Goal: Transaction & Acquisition: Download file/media

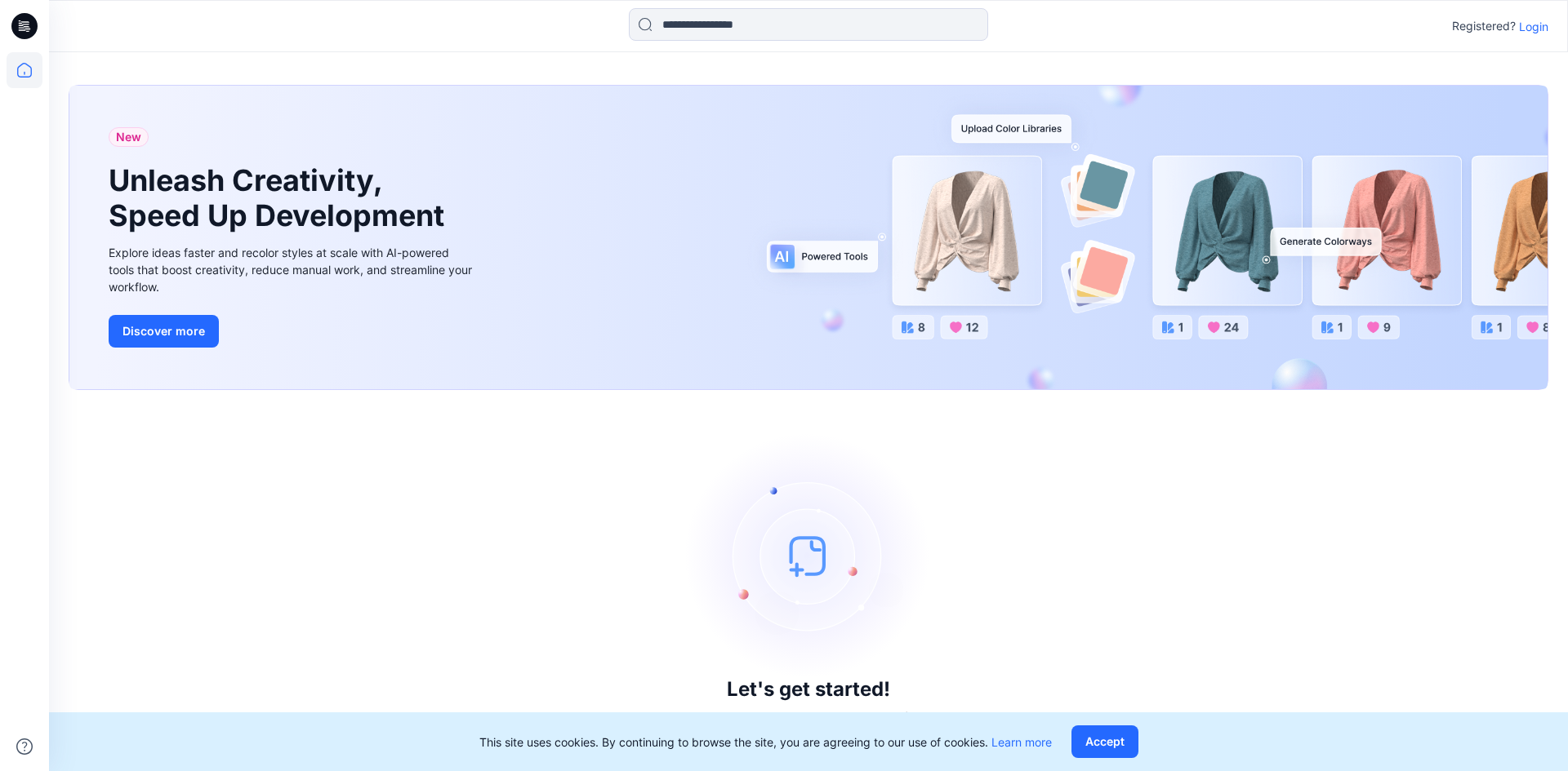
click at [1535, 25] on p "Login" at bounding box center [1534, 26] width 29 height 18
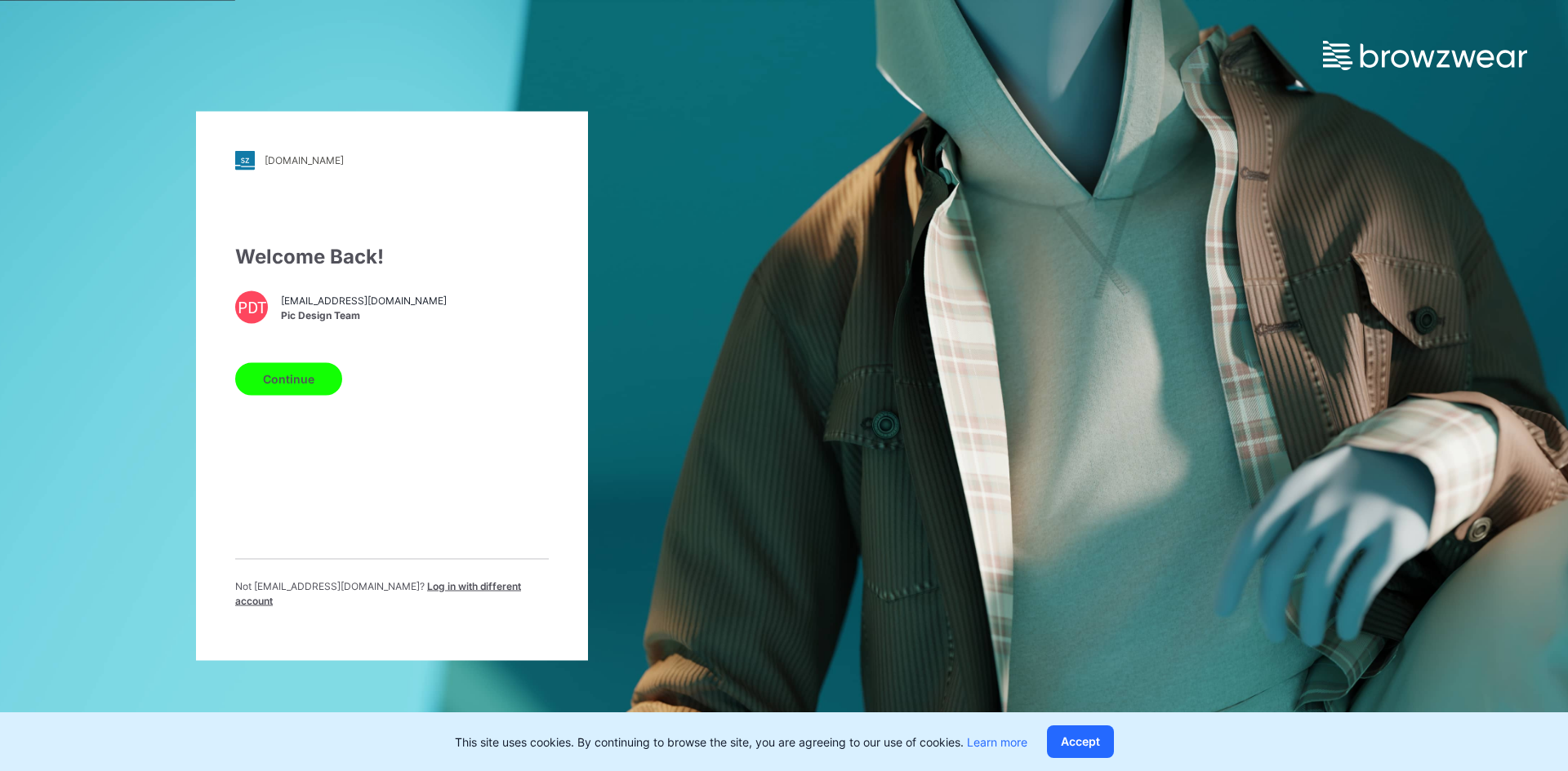
click at [292, 387] on button "Continue" at bounding box center [289, 379] width 107 height 33
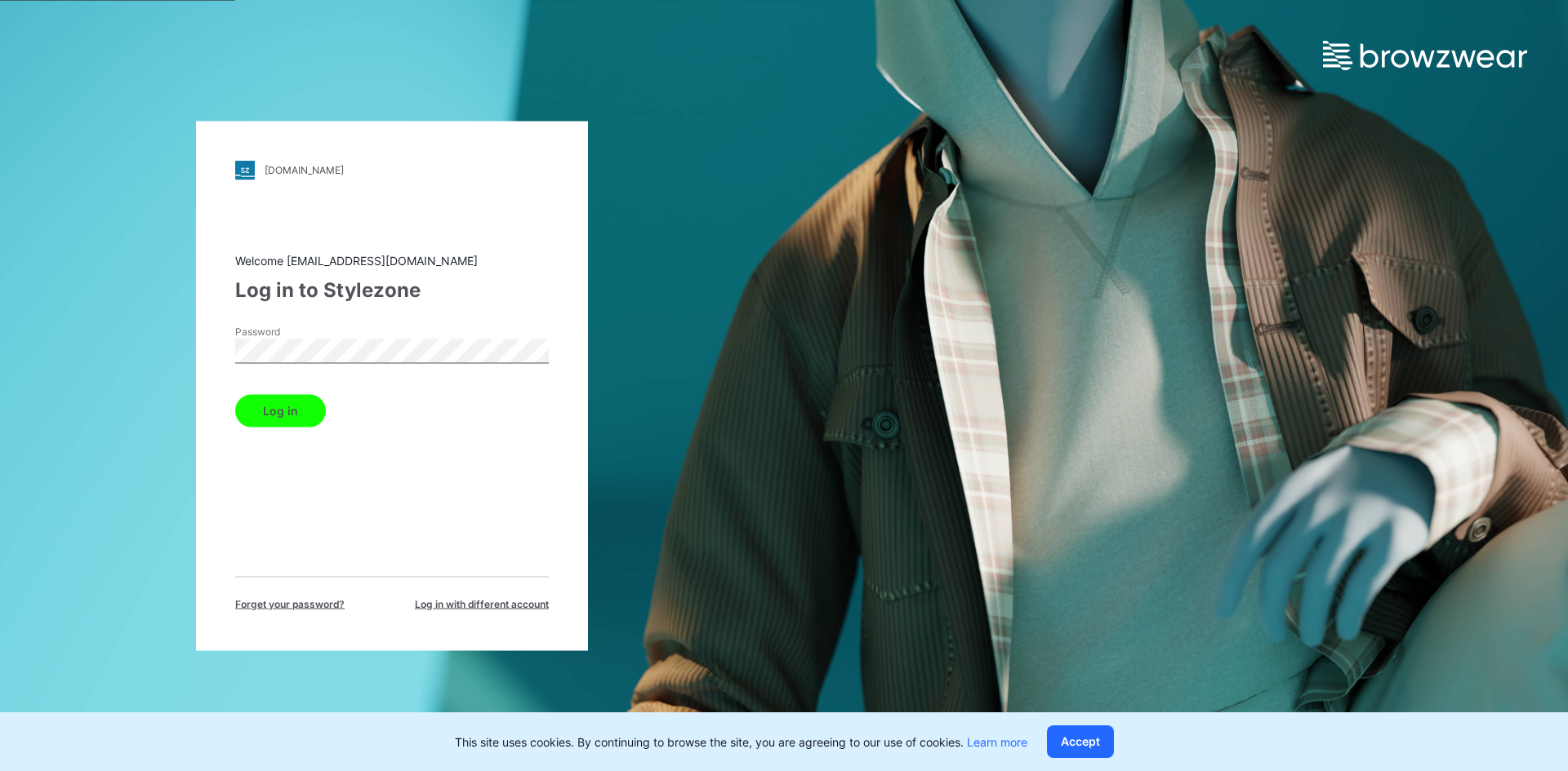
click at [304, 404] on button "Log in" at bounding box center [280, 411] width 91 height 33
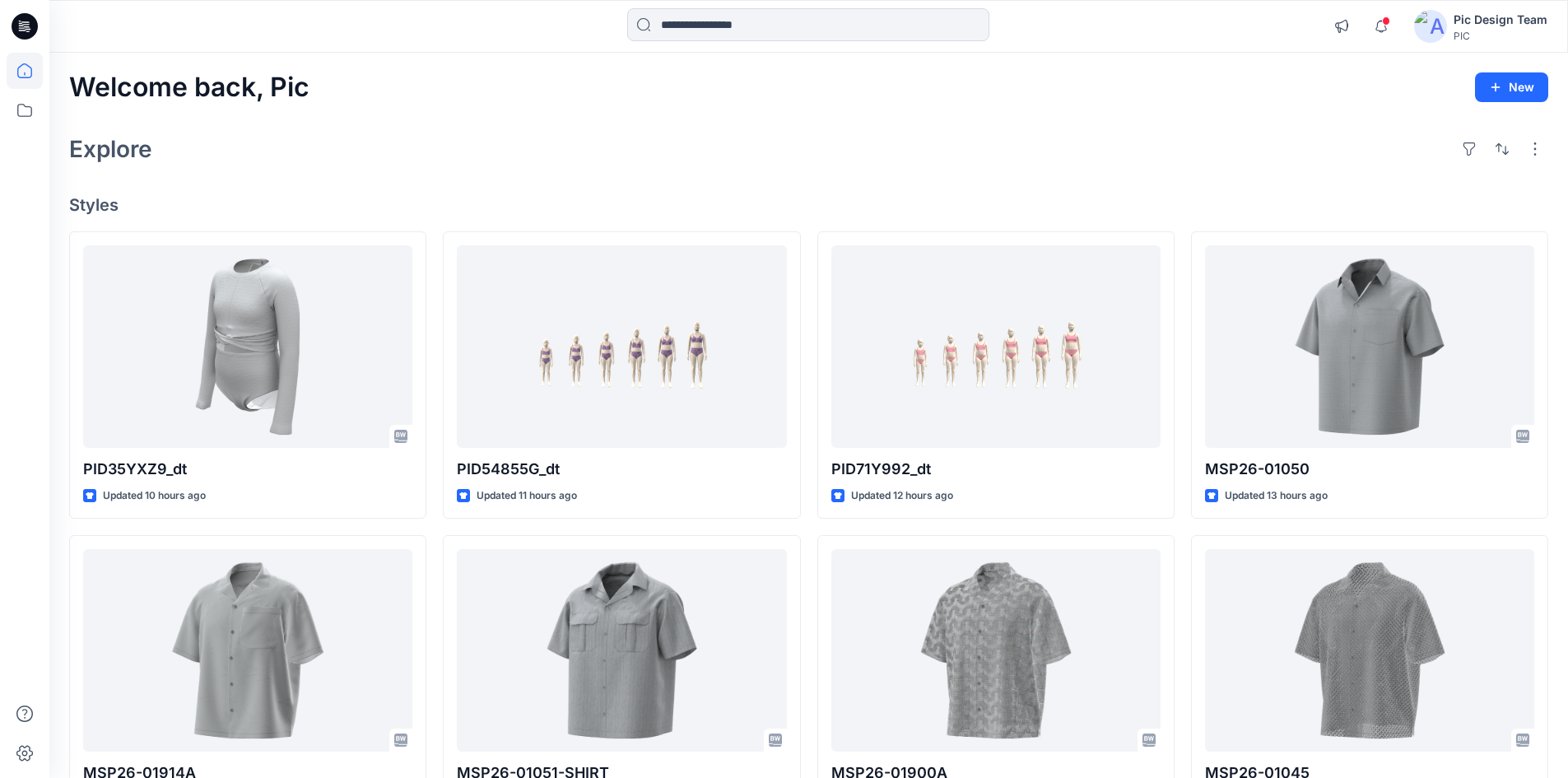
click at [631, 164] on div "Explore" at bounding box center [808, 149] width 1480 height 39
click at [795, 7] on div "Notifications George Voulgaris changed the status of PID35YXZ9_dt_V3 to Resubmi…" at bounding box center [808, 27] width 1519 height 53
click at [792, 31] on input at bounding box center [808, 25] width 362 height 33
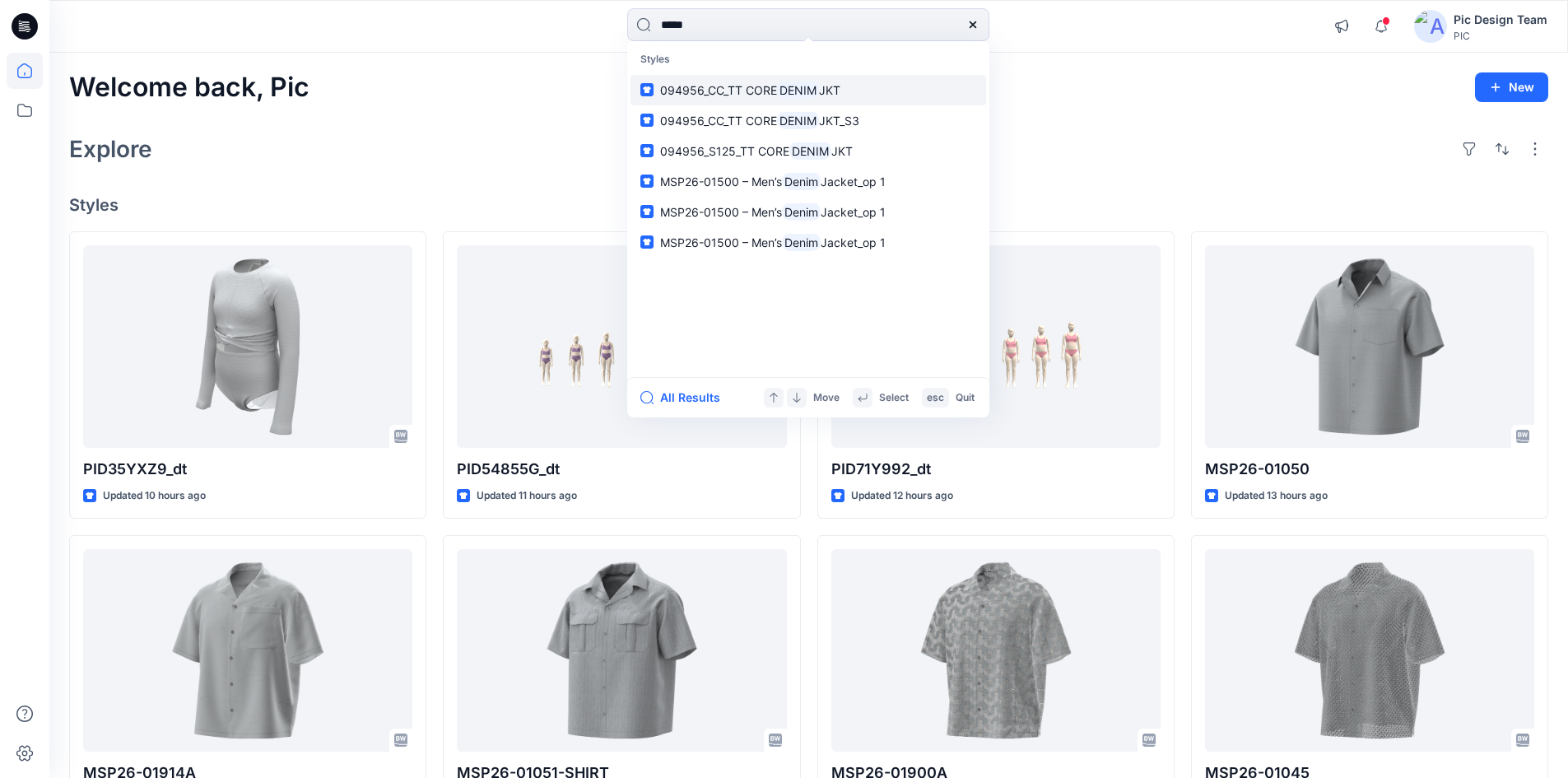
type input "*****"
click at [709, 94] on span "094956_CC_TT CORE" at bounding box center [719, 90] width 117 height 14
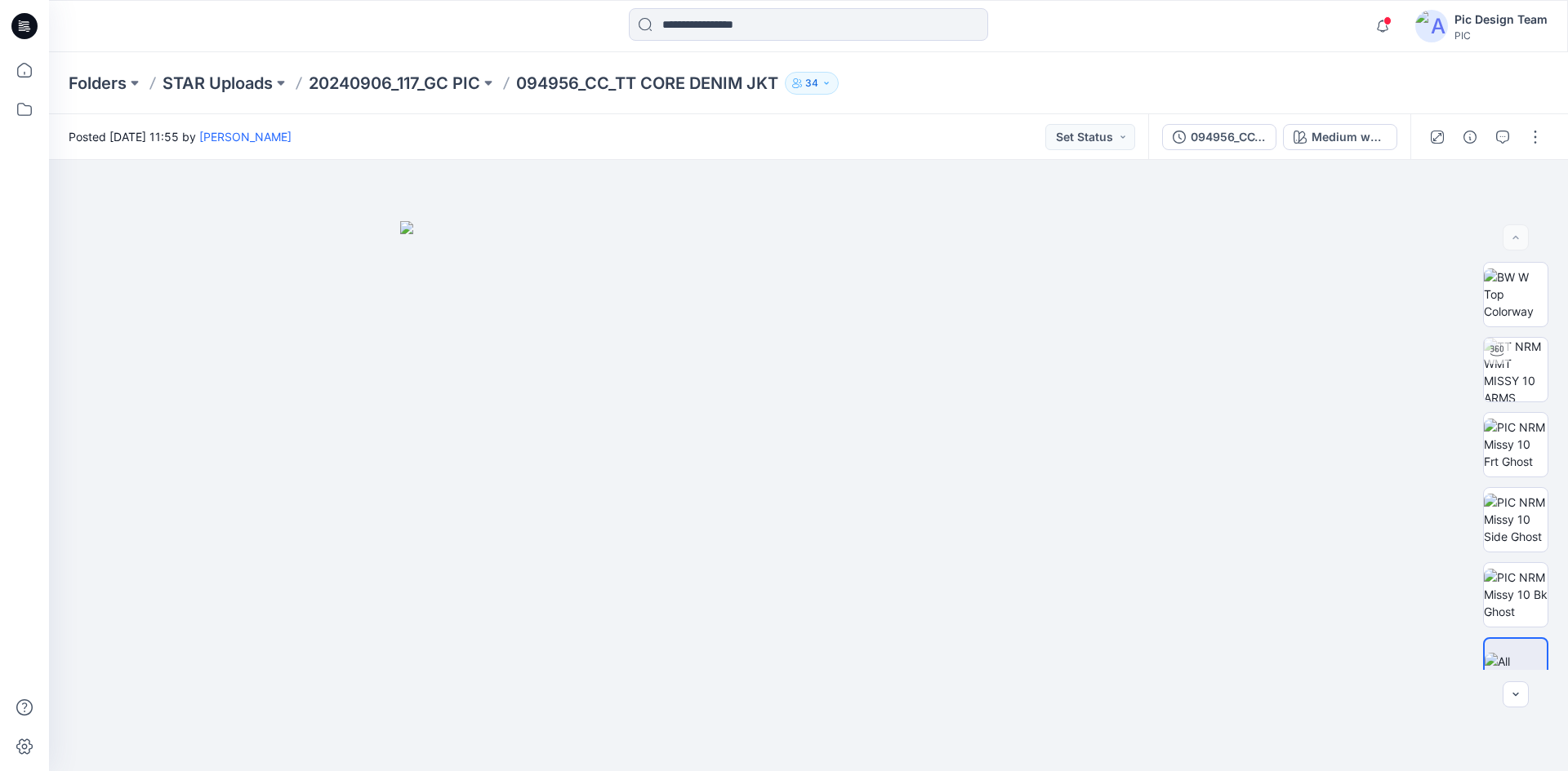
click at [594, 85] on p "094956_CC_TT CORE DENIM JKT" at bounding box center [647, 83] width 262 height 22
click at [460, 82] on p "20240906_117_GC PIC" at bounding box center [394, 83] width 171 height 22
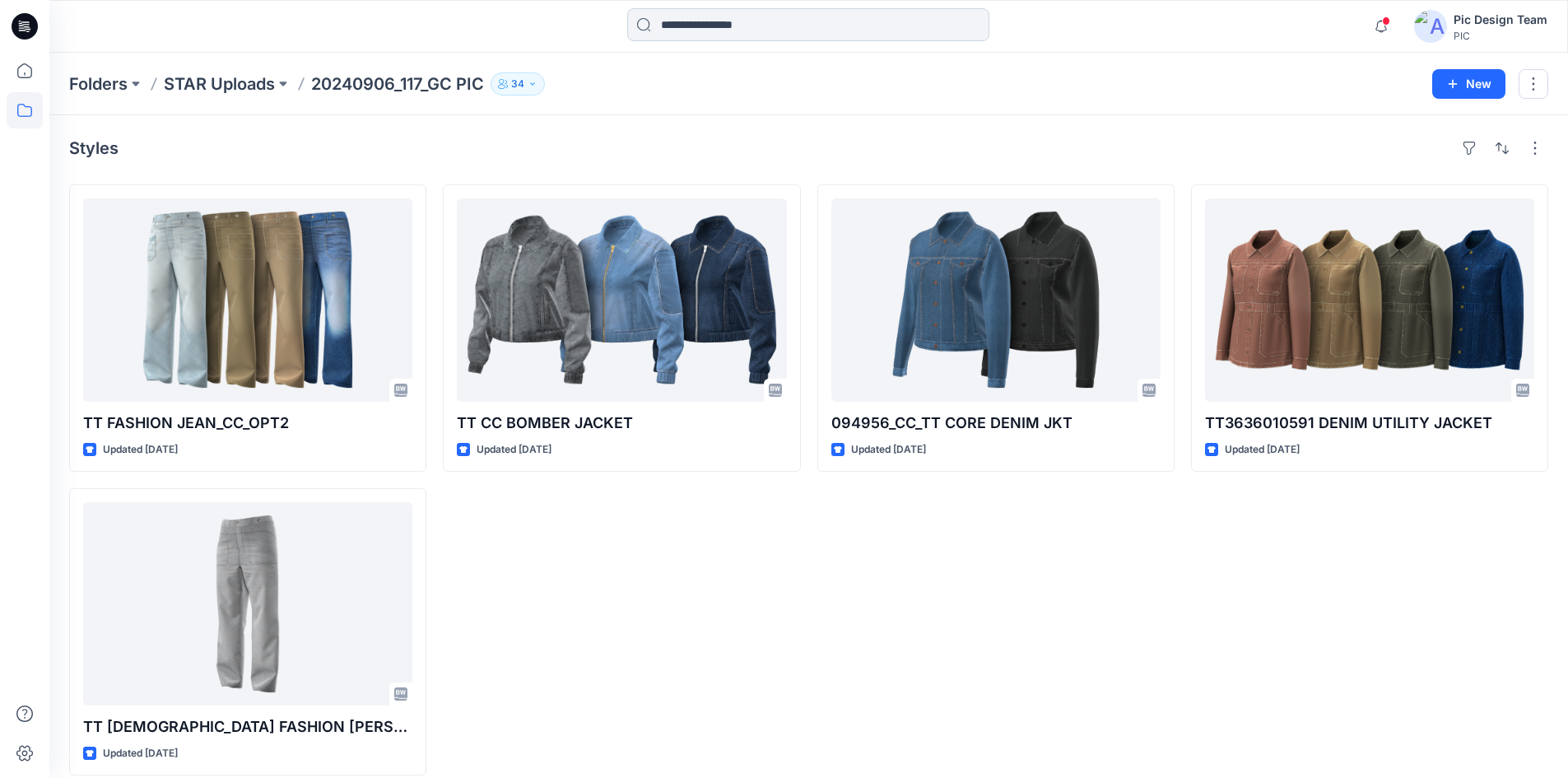
click at [792, 21] on input at bounding box center [808, 25] width 362 height 33
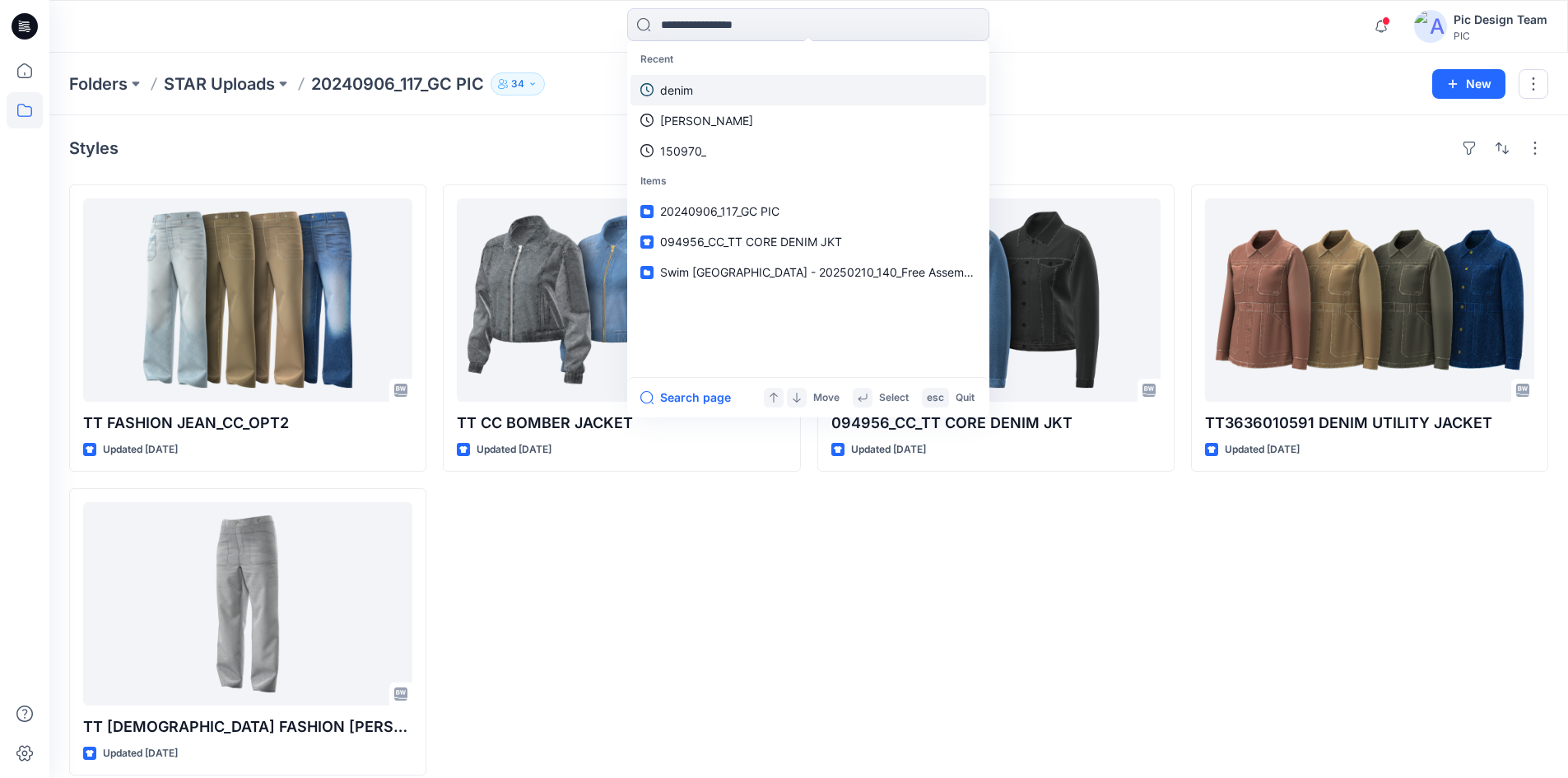
click at [683, 96] on p "denim" at bounding box center [677, 90] width 33 height 18
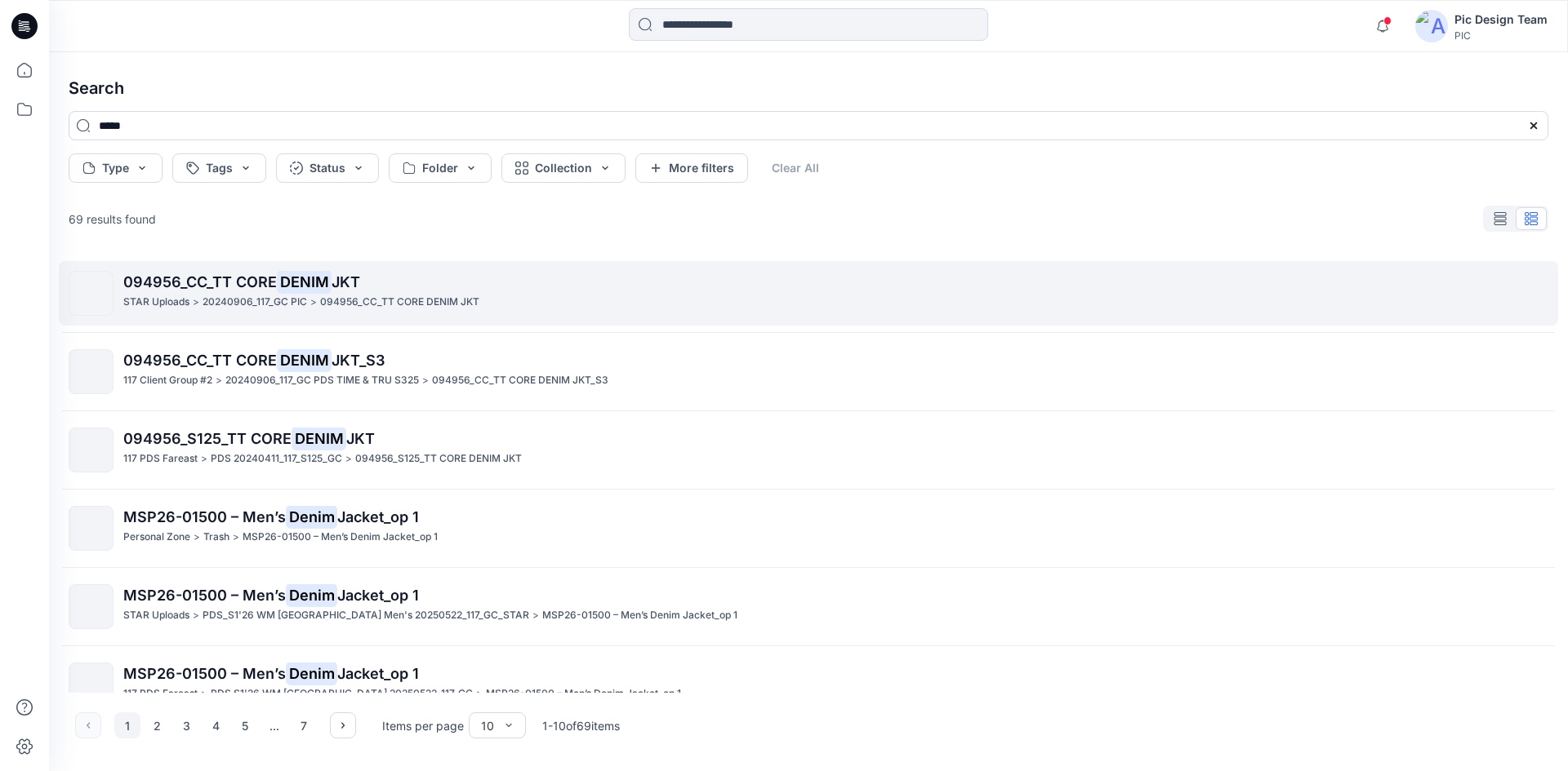
click at [245, 272] on p "094956_CC_TT CORE DENIM JKT" at bounding box center [836, 281] width 1424 height 22
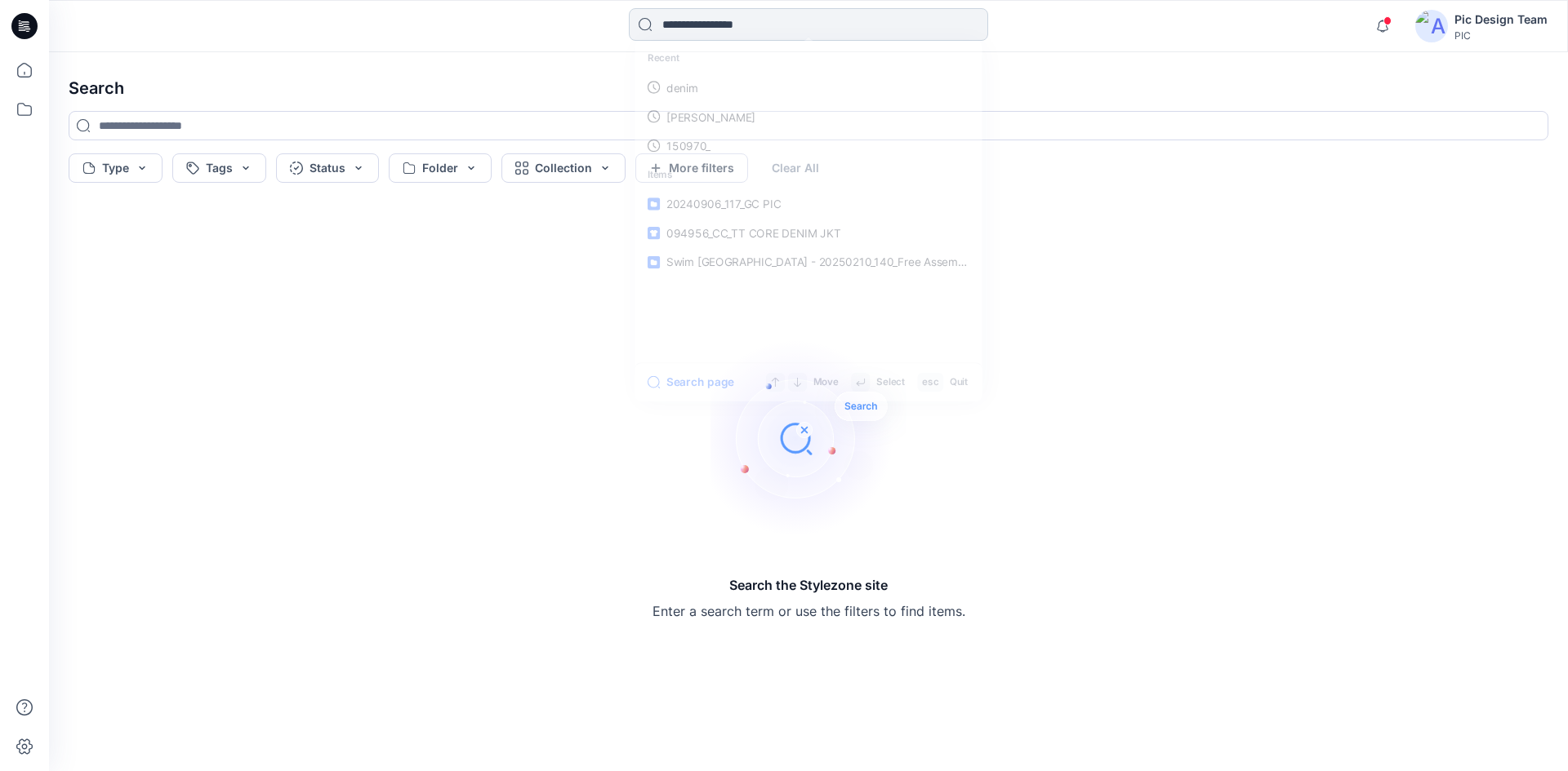
click at [780, 26] on input at bounding box center [808, 24] width 359 height 33
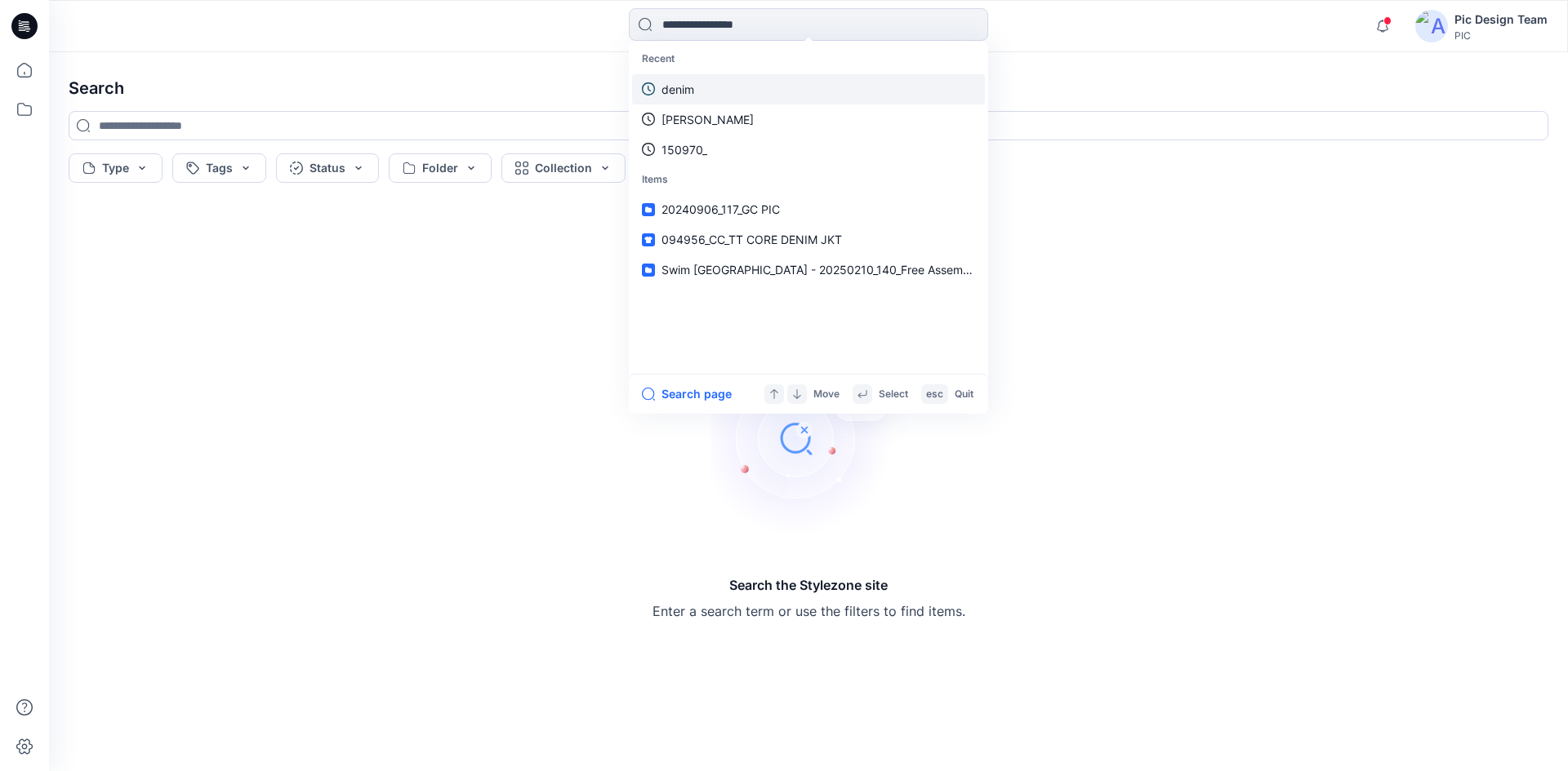
click at [706, 78] on link "denim" at bounding box center [808, 89] width 353 height 30
type input "*****"
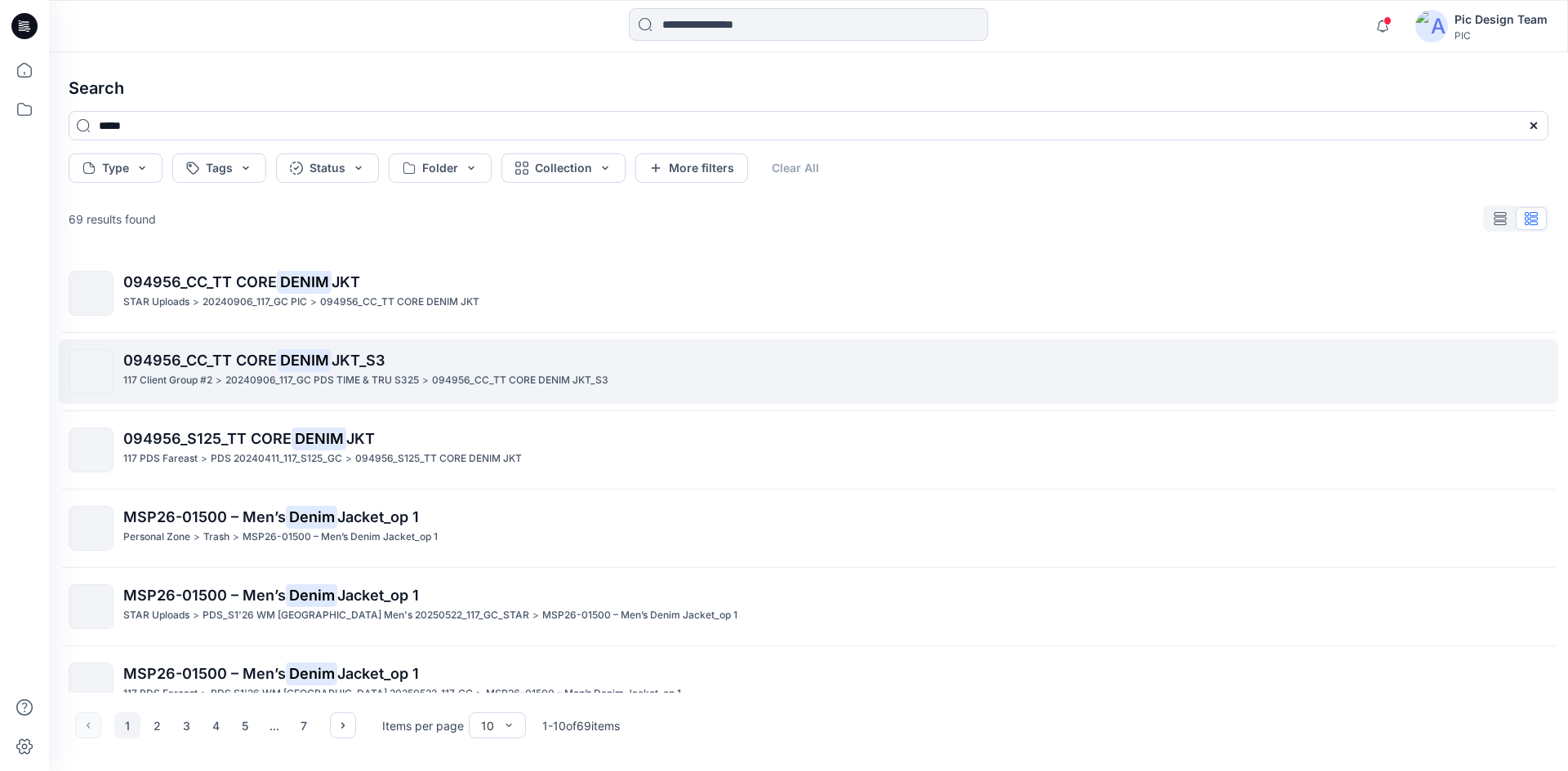
click at [213, 346] on link "094956_CC_TT CORE DENIM JKT_S3 117 Client Group #2 > 20240906_117_GC PDS TIME &…" at bounding box center [808, 372] width 1500 height 64
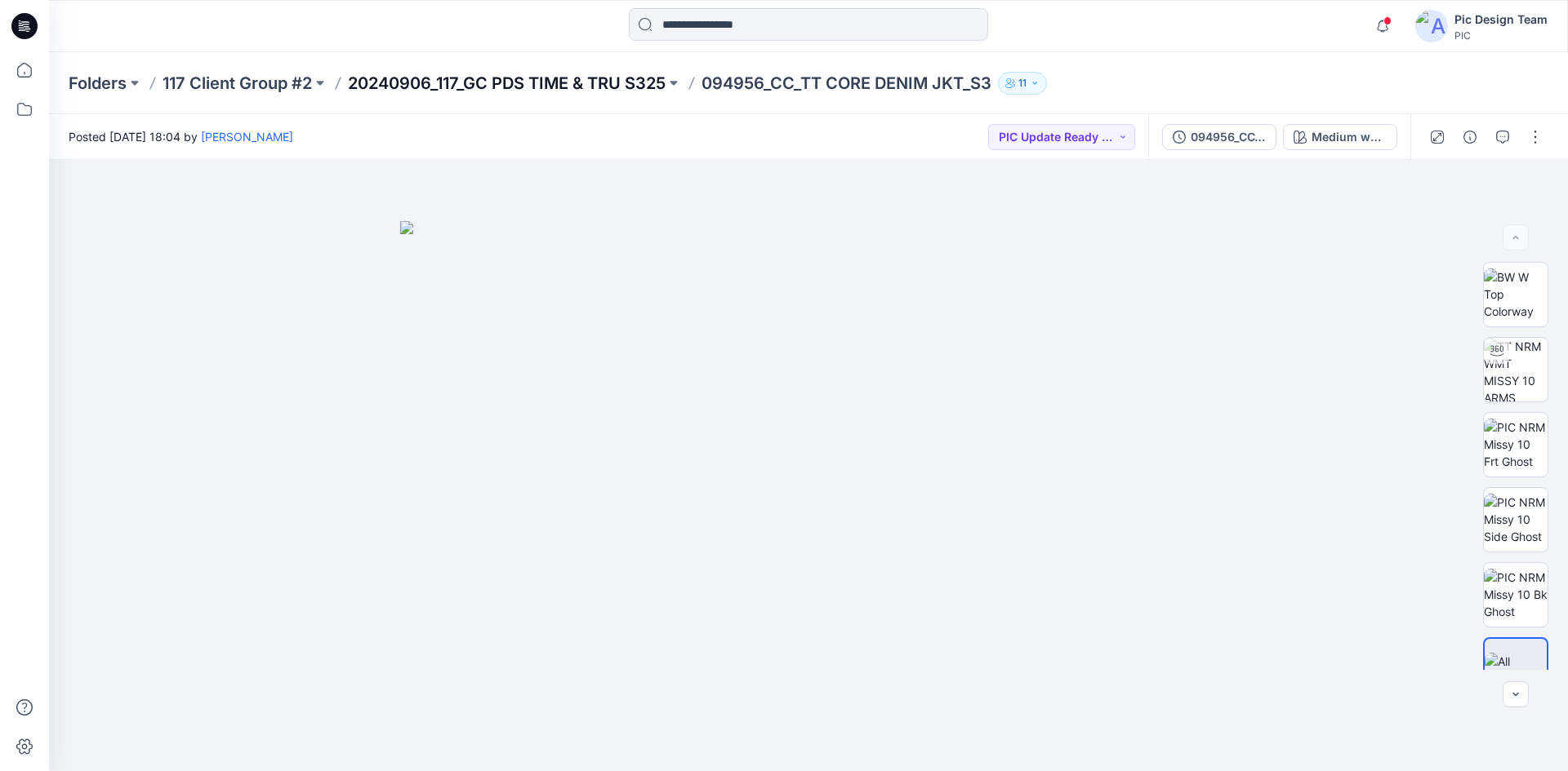
click at [491, 89] on p "20240906_117_GC PDS TIME & TRU S325" at bounding box center [506, 83] width 317 height 22
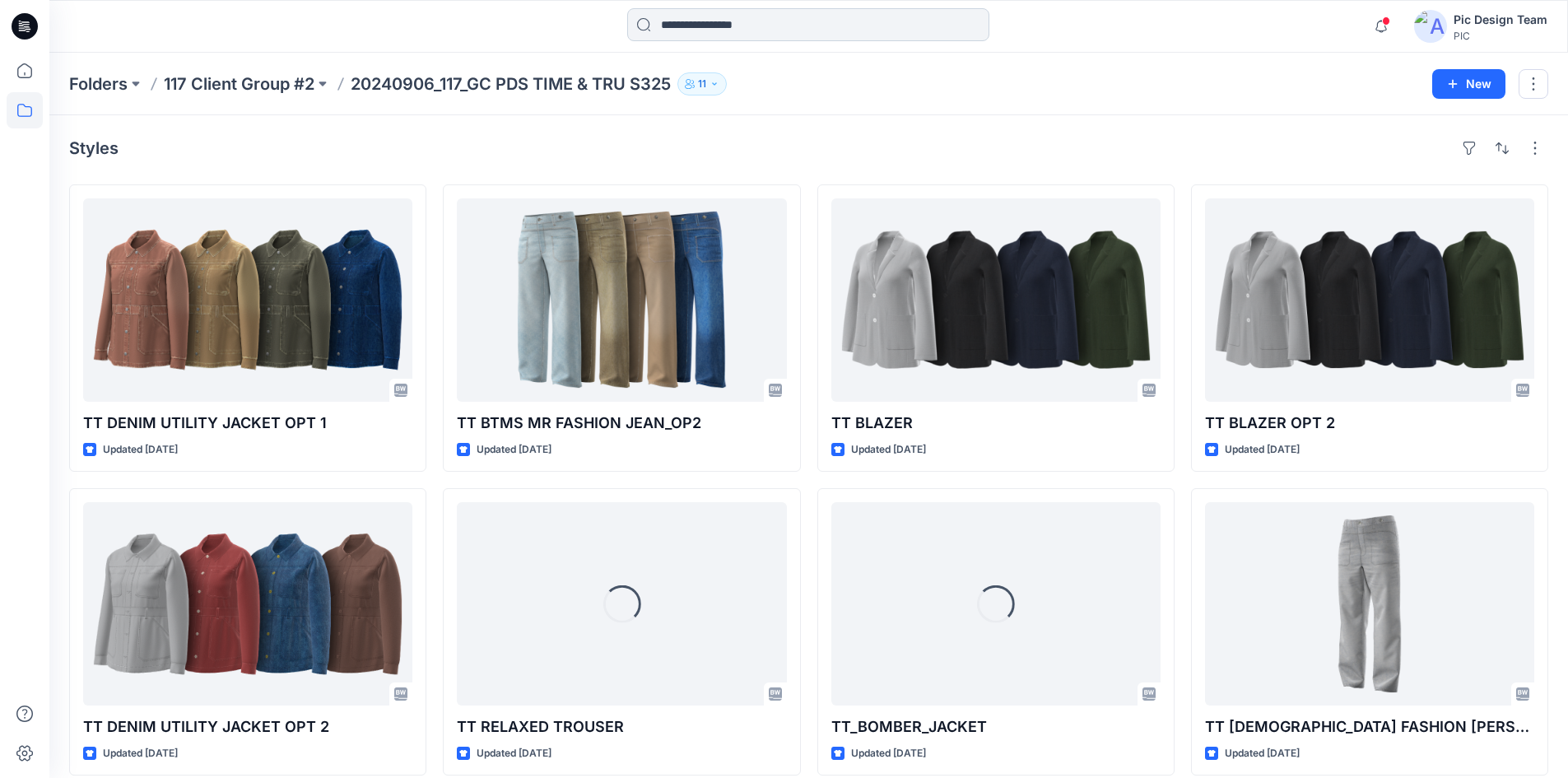
click at [843, 38] on input at bounding box center [808, 25] width 362 height 33
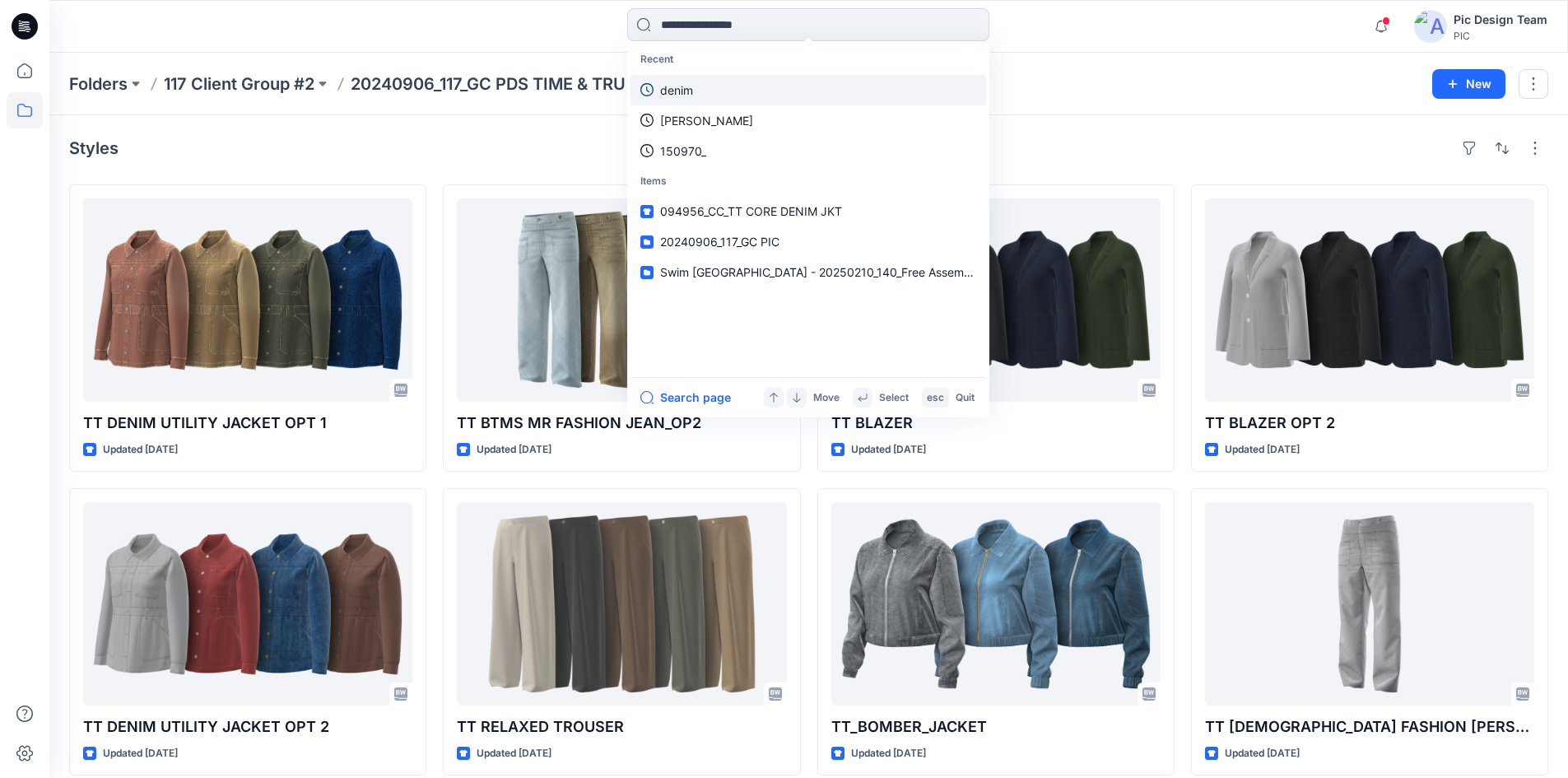
click at [706, 76] on link "denim" at bounding box center [808, 89] width 355 height 30
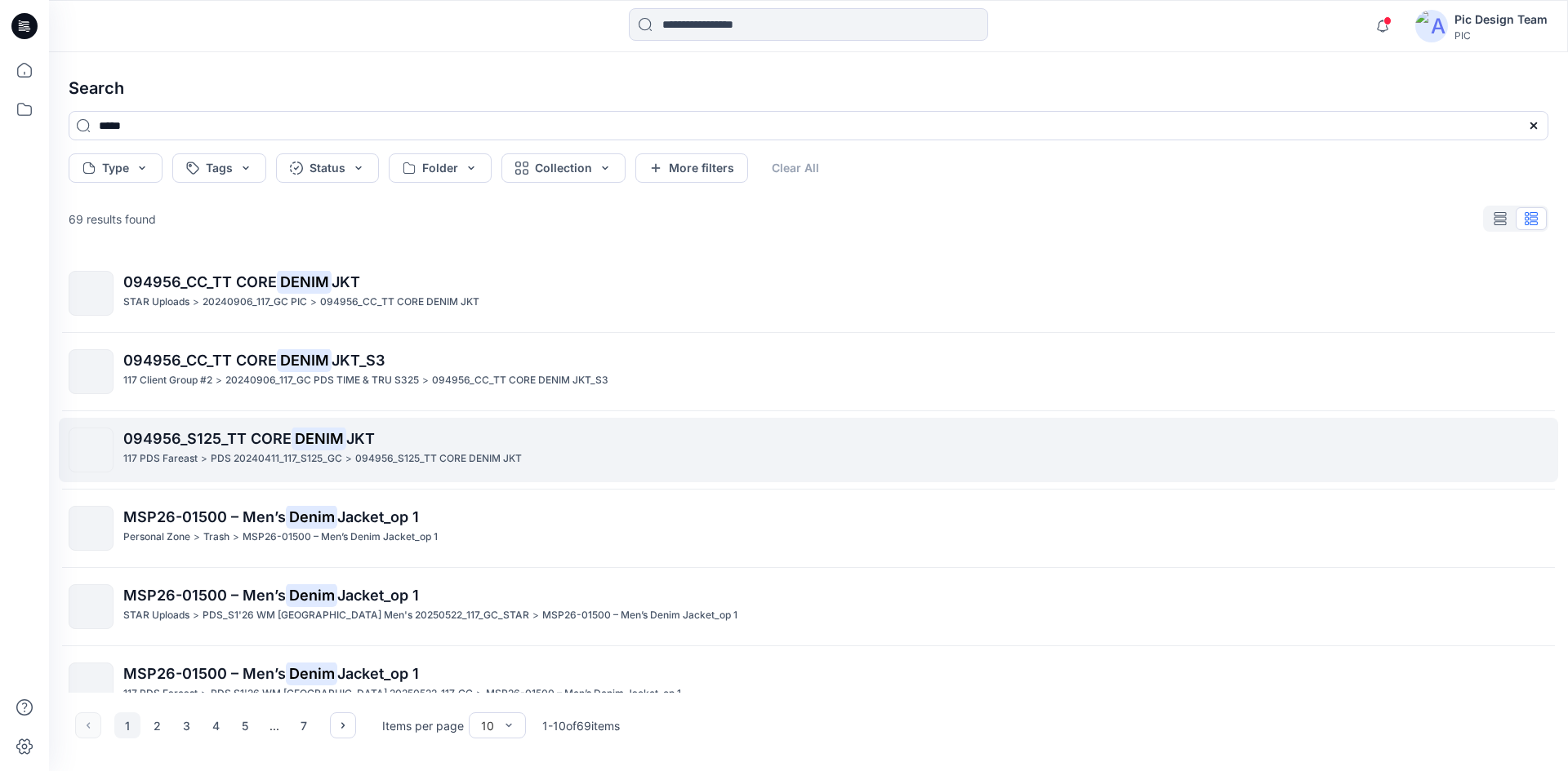
click at [218, 446] on span "094956_S125_TT CORE" at bounding box center [207, 439] width 168 height 18
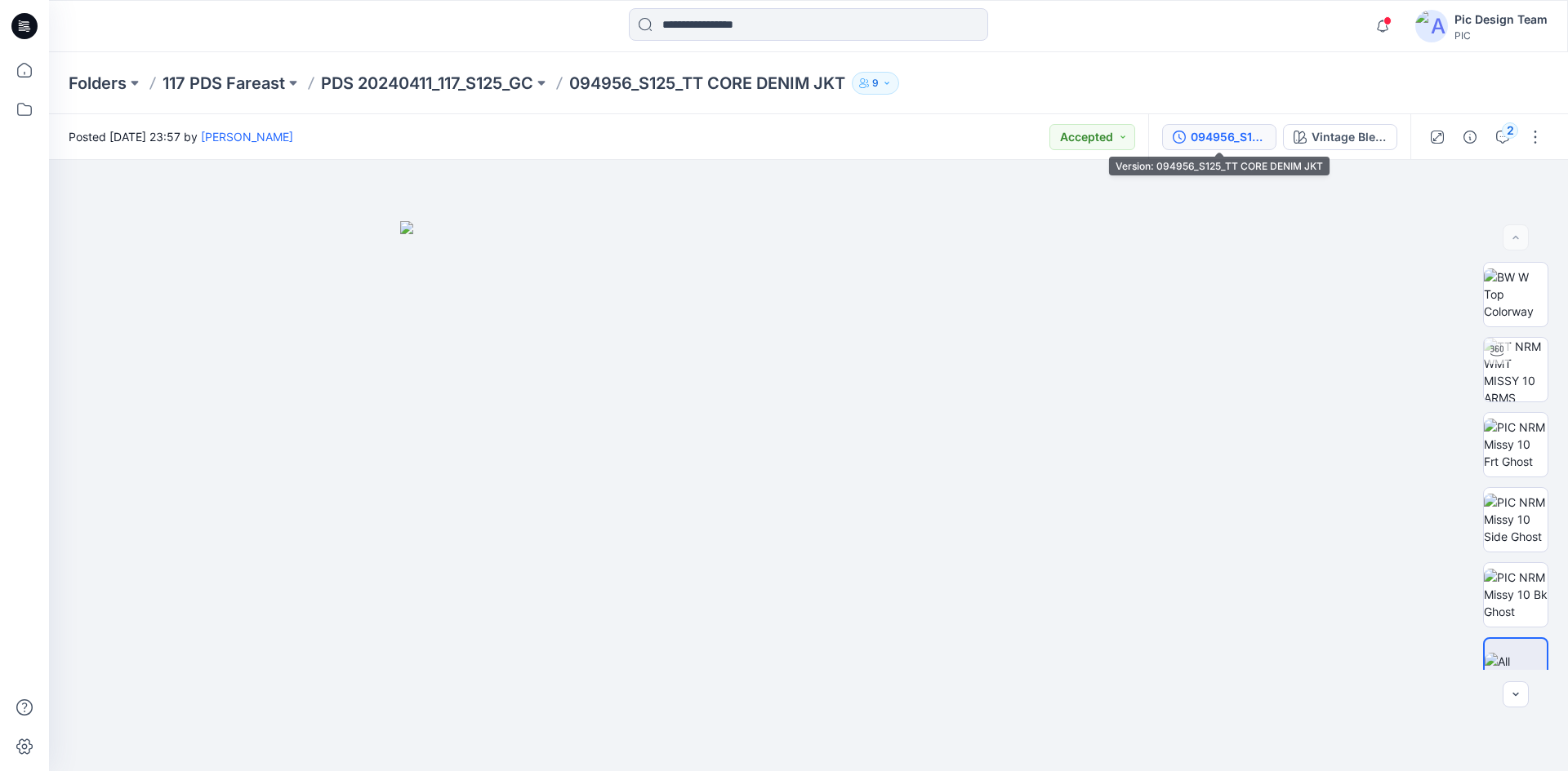
click at [1267, 131] on button "094956_S125_TT CORE DENIM JKT" at bounding box center [1218, 136] width 114 height 26
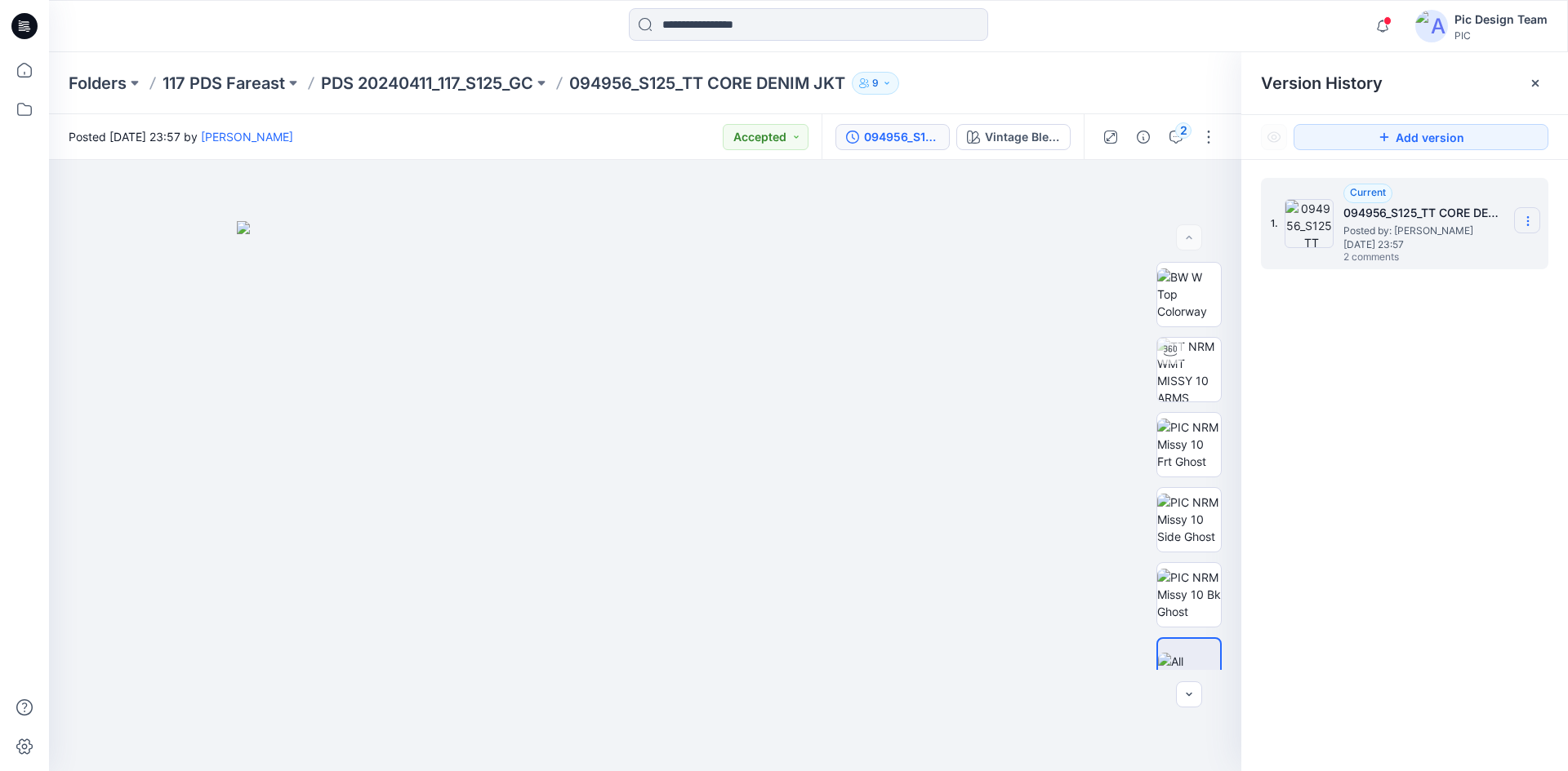
click at [1533, 212] on section at bounding box center [1527, 220] width 26 height 26
click at [1208, 144] on button "button" at bounding box center [1209, 136] width 26 height 26
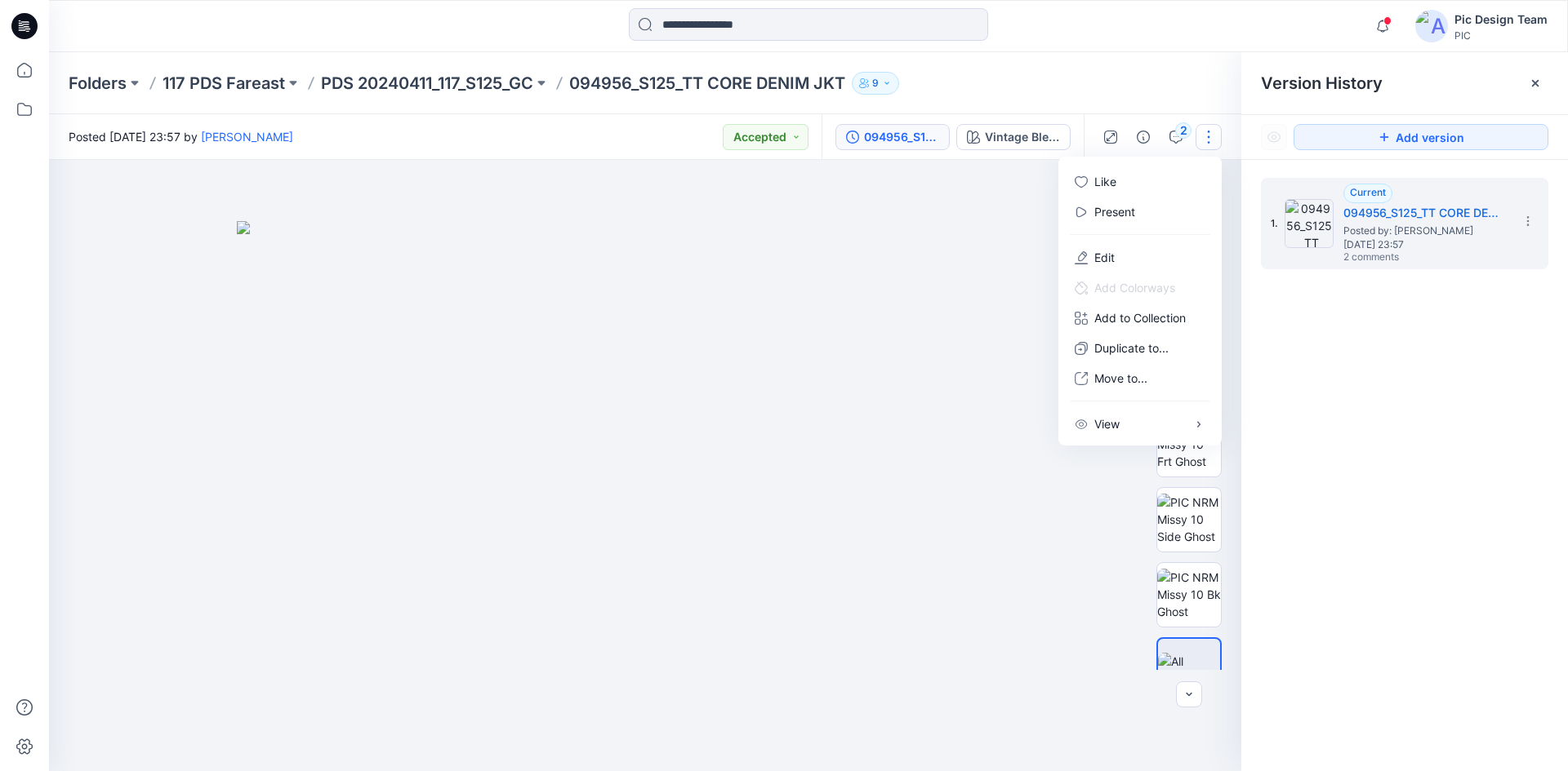
drag, startPoint x: 1101, startPoint y: 493, endPoint x: 1126, endPoint y: 501, distance: 26.2
click at [1101, 493] on div at bounding box center [645, 465] width 1192 height 611
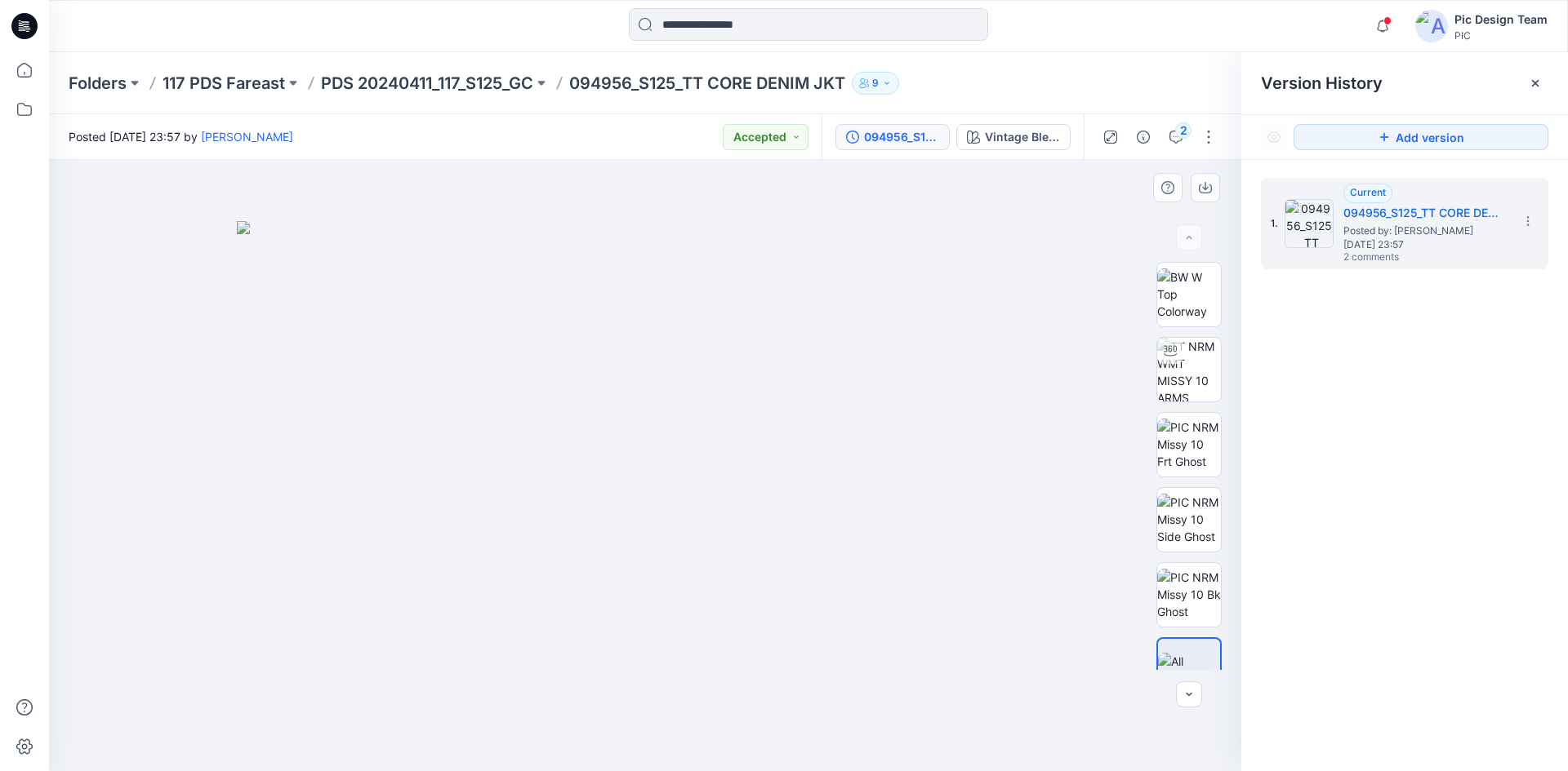
click at [1039, 244] on img at bounding box center [645, 496] width 817 height 551
click at [1539, 81] on icon at bounding box center [1535, 83] width 7 height 7
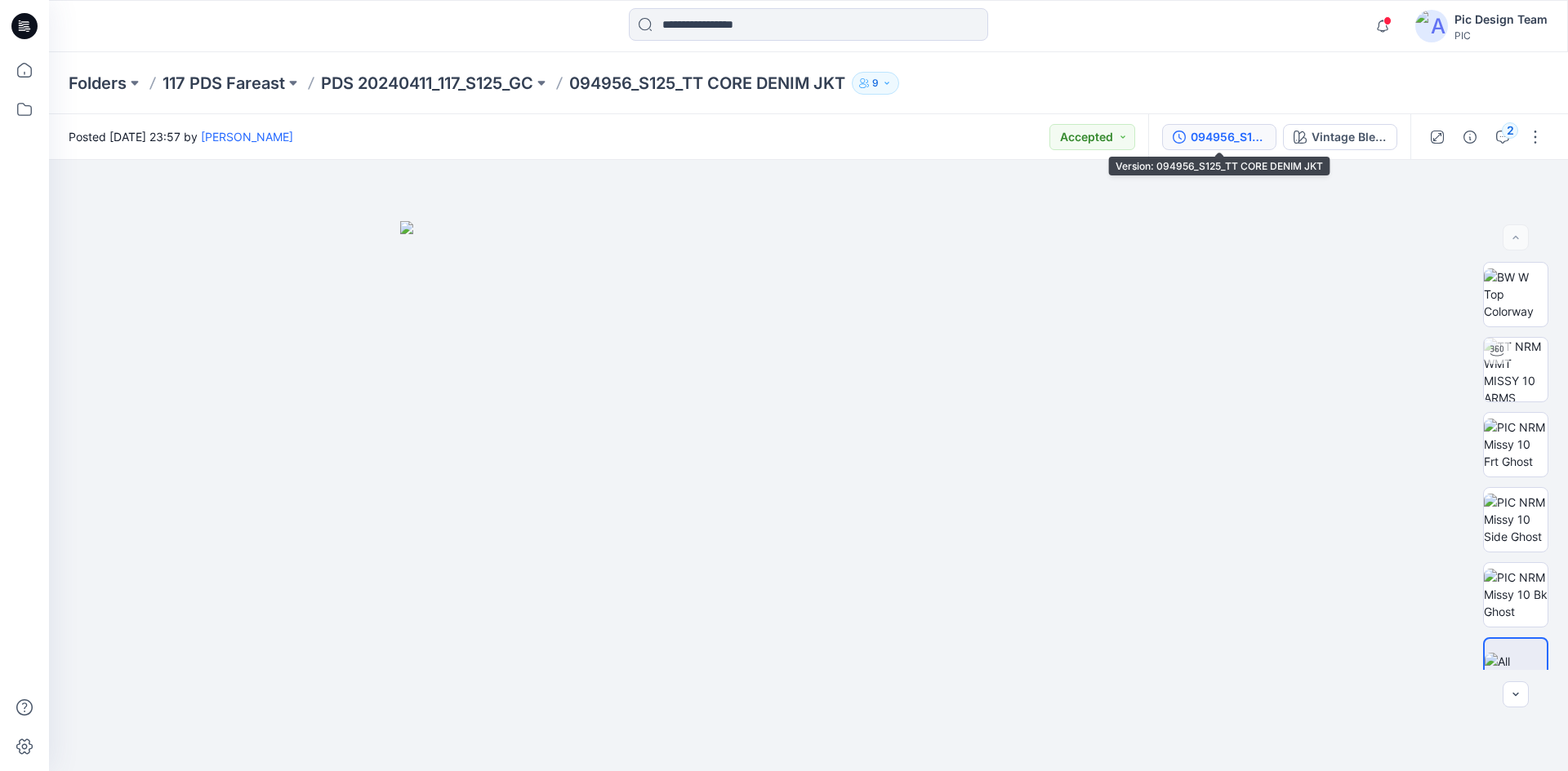
click at [1201, 138] on div "094956_S125_TT CORE DENIM JKT" at bounding box center [1228, 137] width 75 height 18
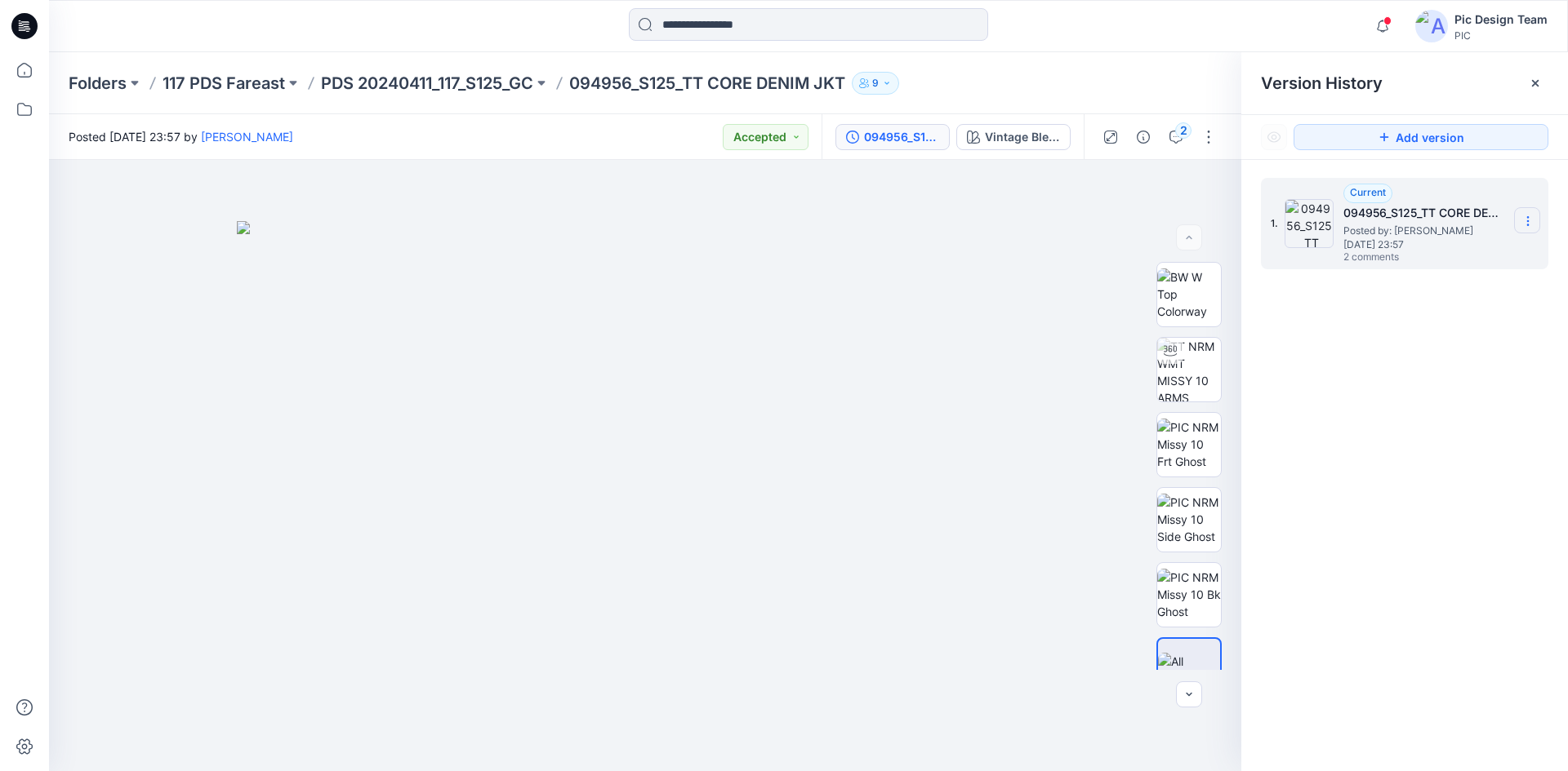
drag, startPoint x: 1526, startPoint y: 220, endPoint x: 1535, endPoint y: 225, distance: 10.3
click at [1529, 221] on icon at bounding box center [1527, 221] width 13 height 13
click at [952, 235] on img at bounding box center [645, 496] width 817 height 551
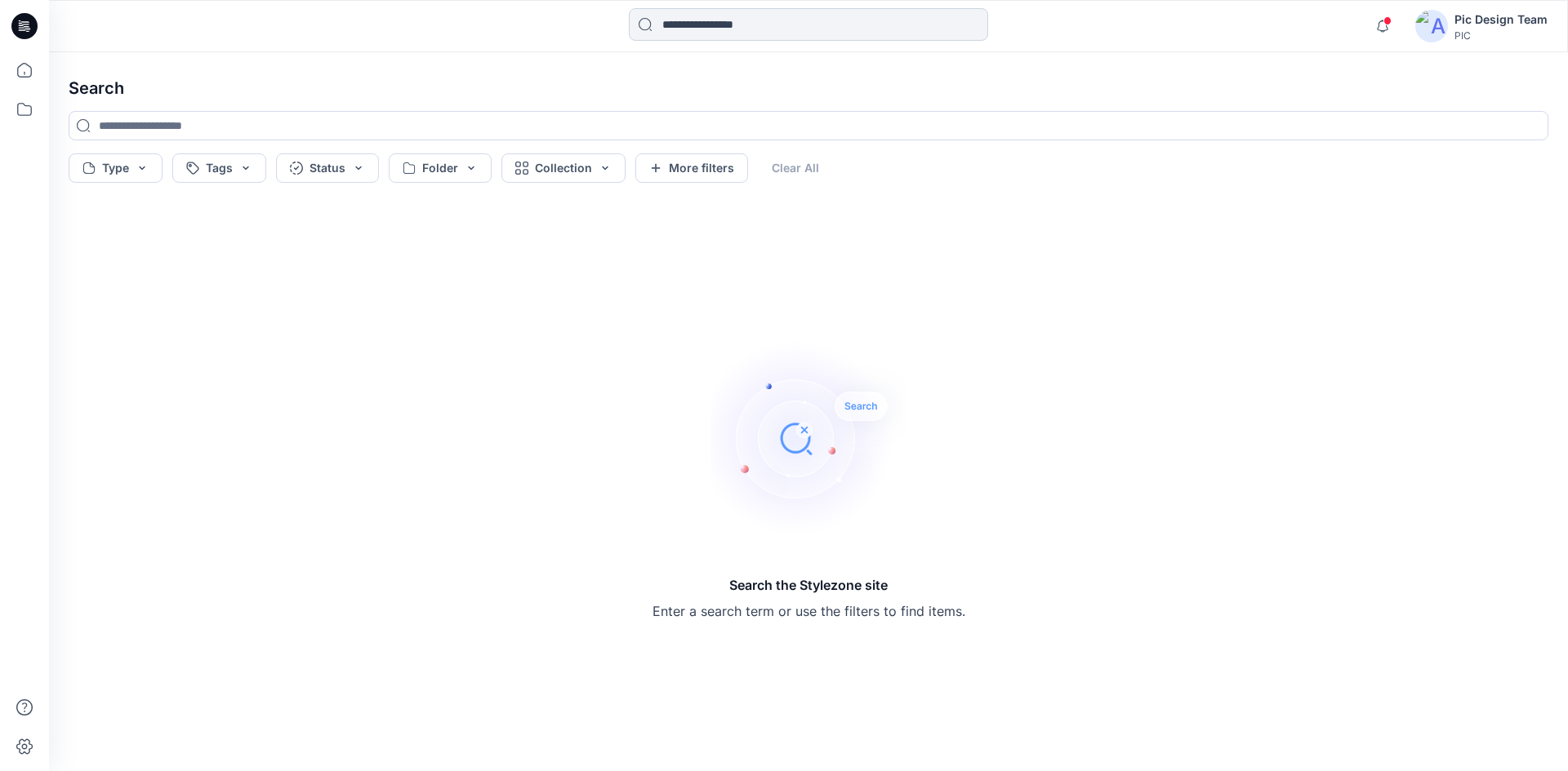
click at [679, 17] on input at bounding box center [808, 24] width 359 height 33
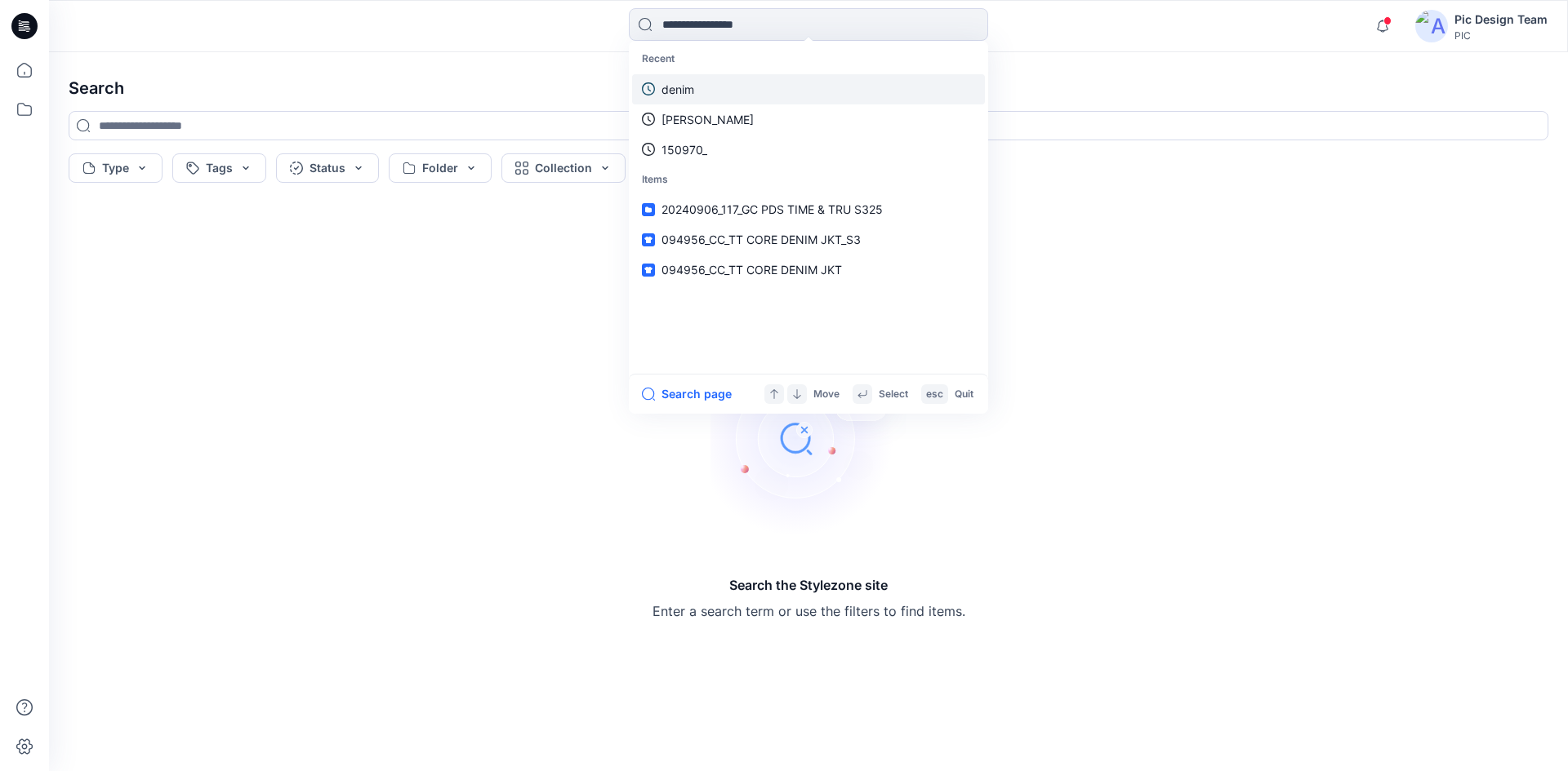
drag, startPoint x: 685, startPoint y: 111, endPoint x: 694, endPoint y: 101, distance: 13.5
click at [686, 109] on link "Yeshmi Randike" at bounding box center [808, 119] width 353 height 30
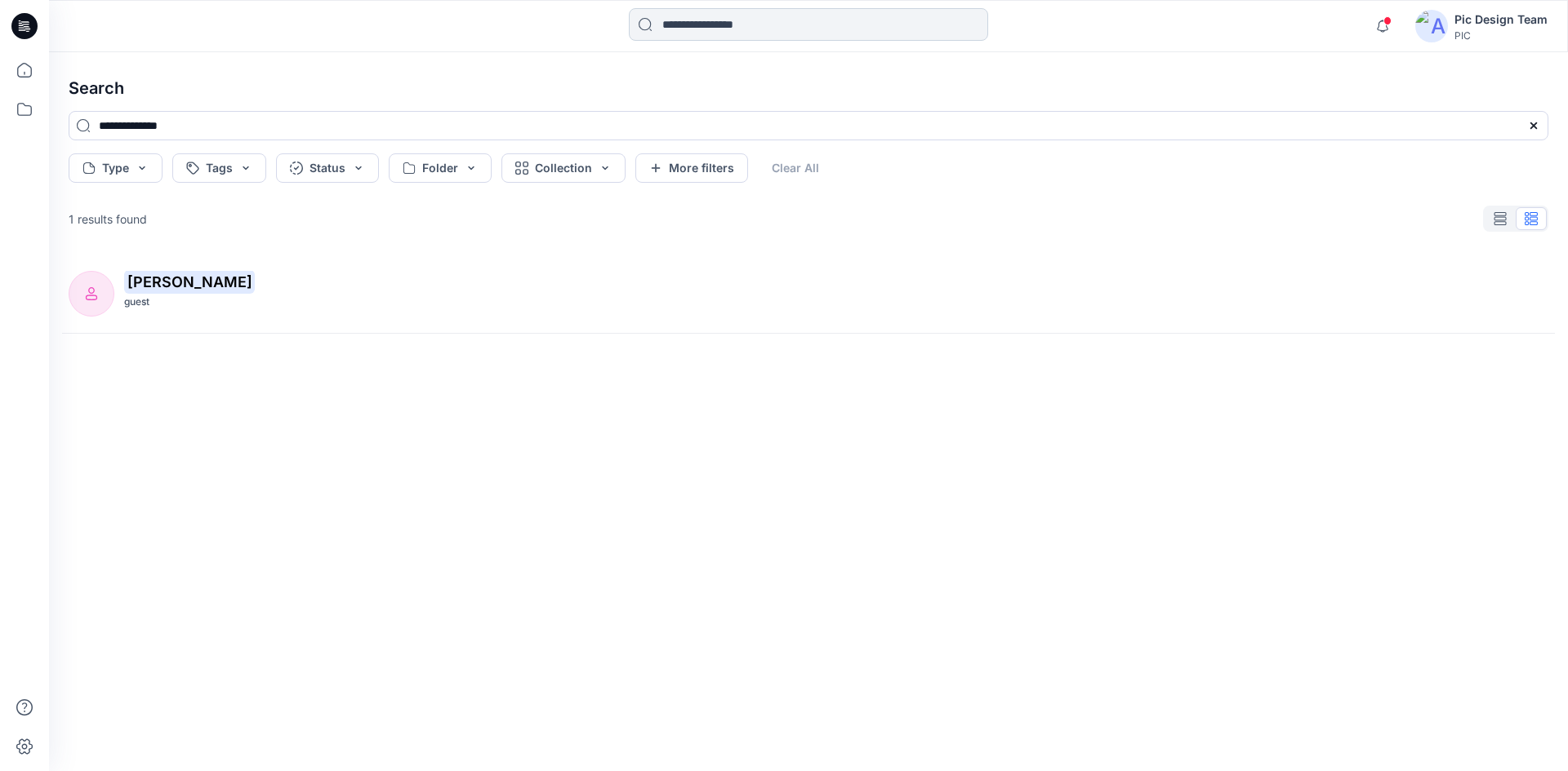
drag, startPoint x: 695, startPoint y: 57, endPoint x: 728, endPoint y: 32, distance: 41.4
click at [698, 54] on div "**********" at bounding box center [808, 412] width 1519 height 719
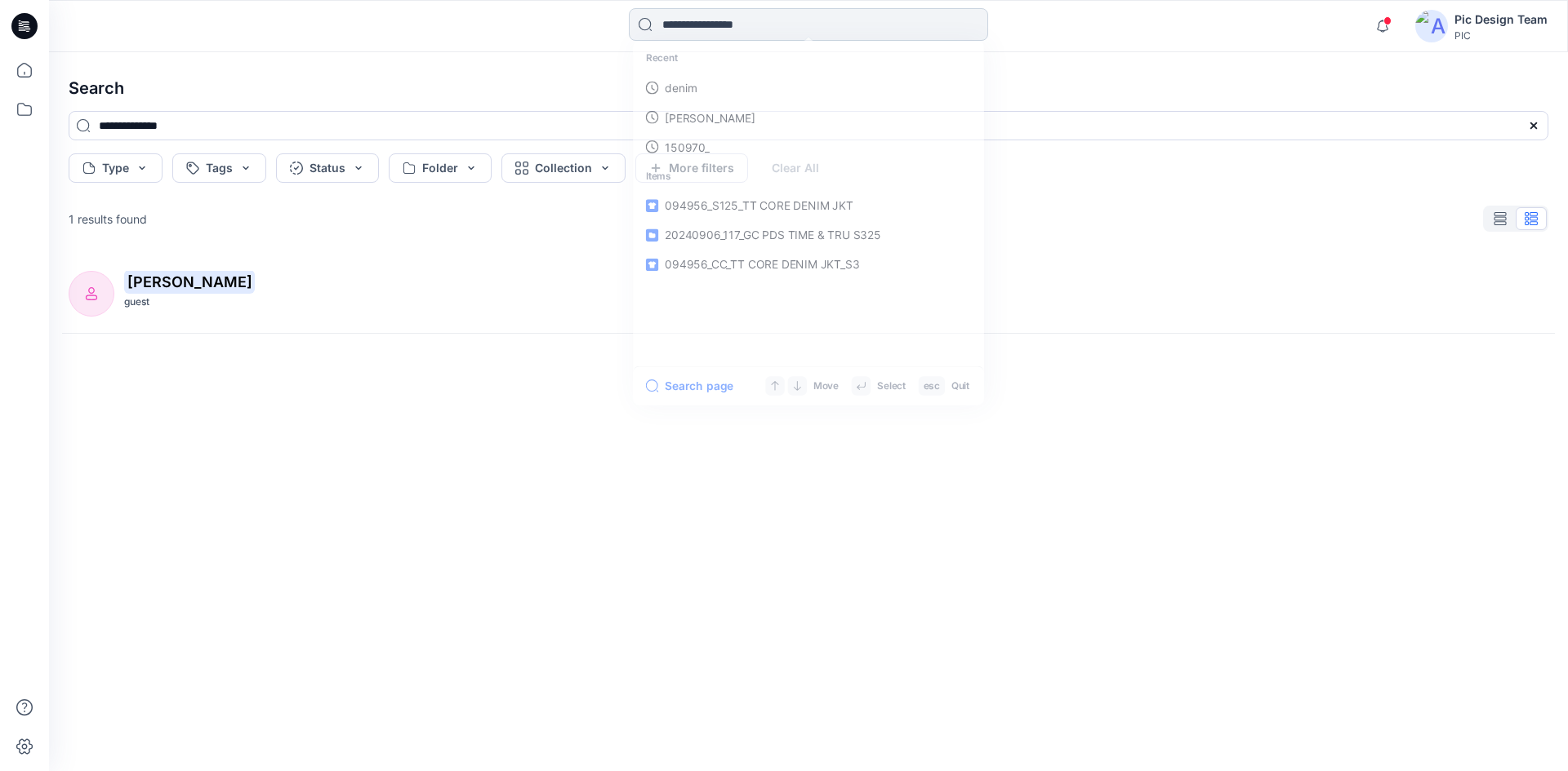
click at [730, 26] on input at bounding box center [808, 24] width 359 height 33
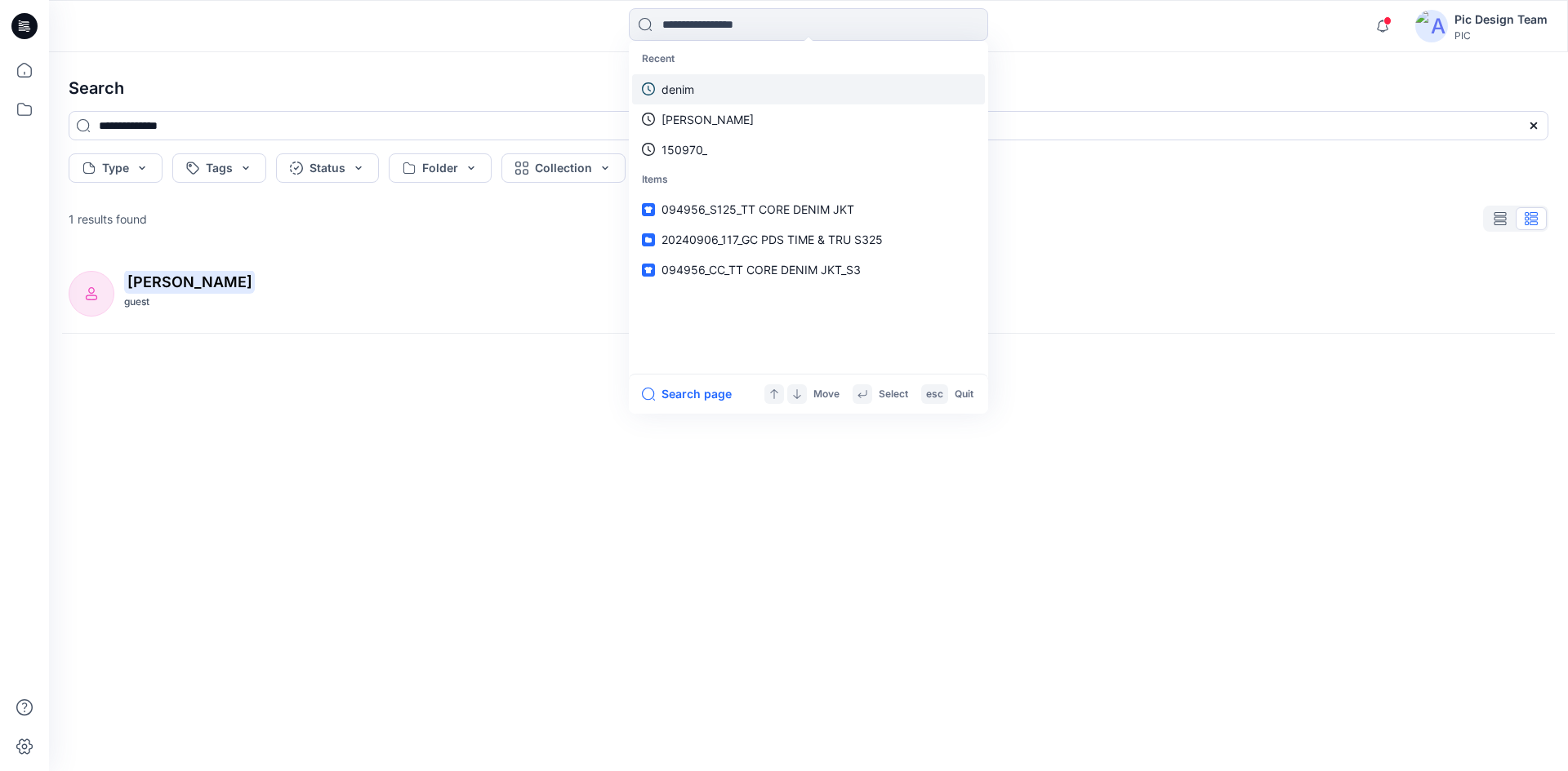
click at [721, 111] on p "Yeshmi Randike" at bounding box center [707, 120] width 93 height 18
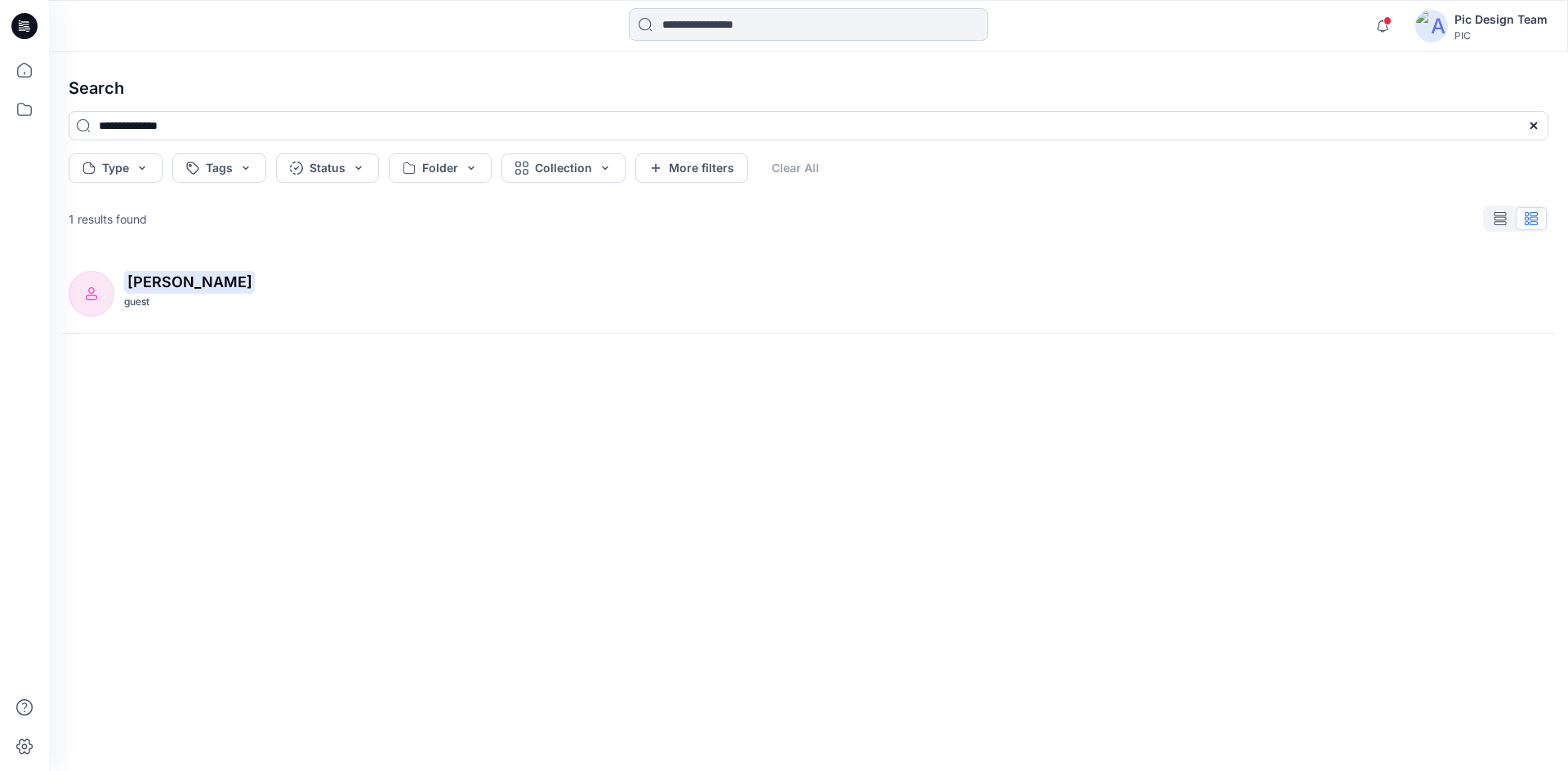
click at [738, 25] on input at bounding box center [808, 24] width 359 height 33
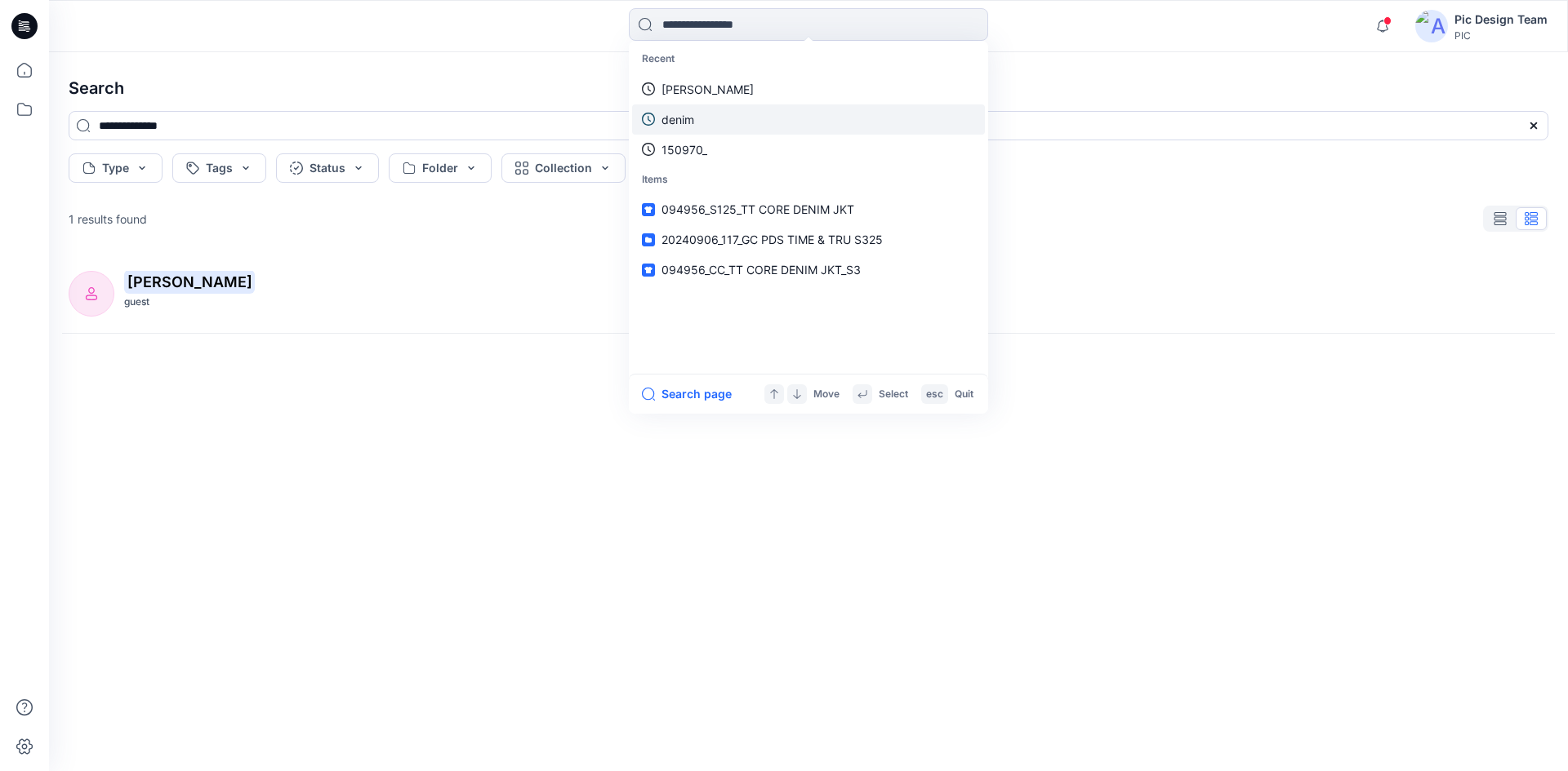
click at [695, 121] on link "denim" at bounding box center [808, 119] width 353 height 30
type input "*****"
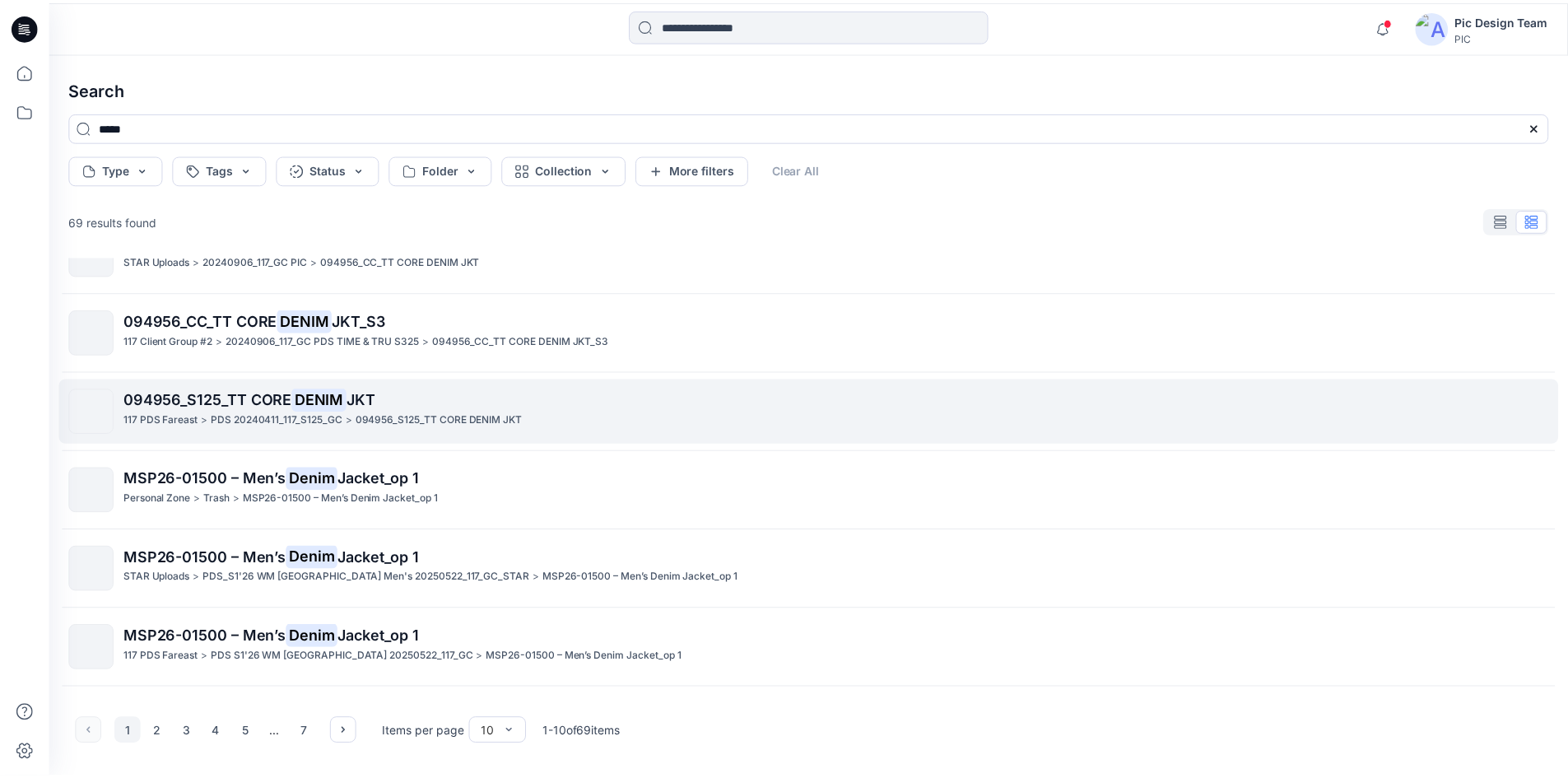
scroll to position [83, 0]
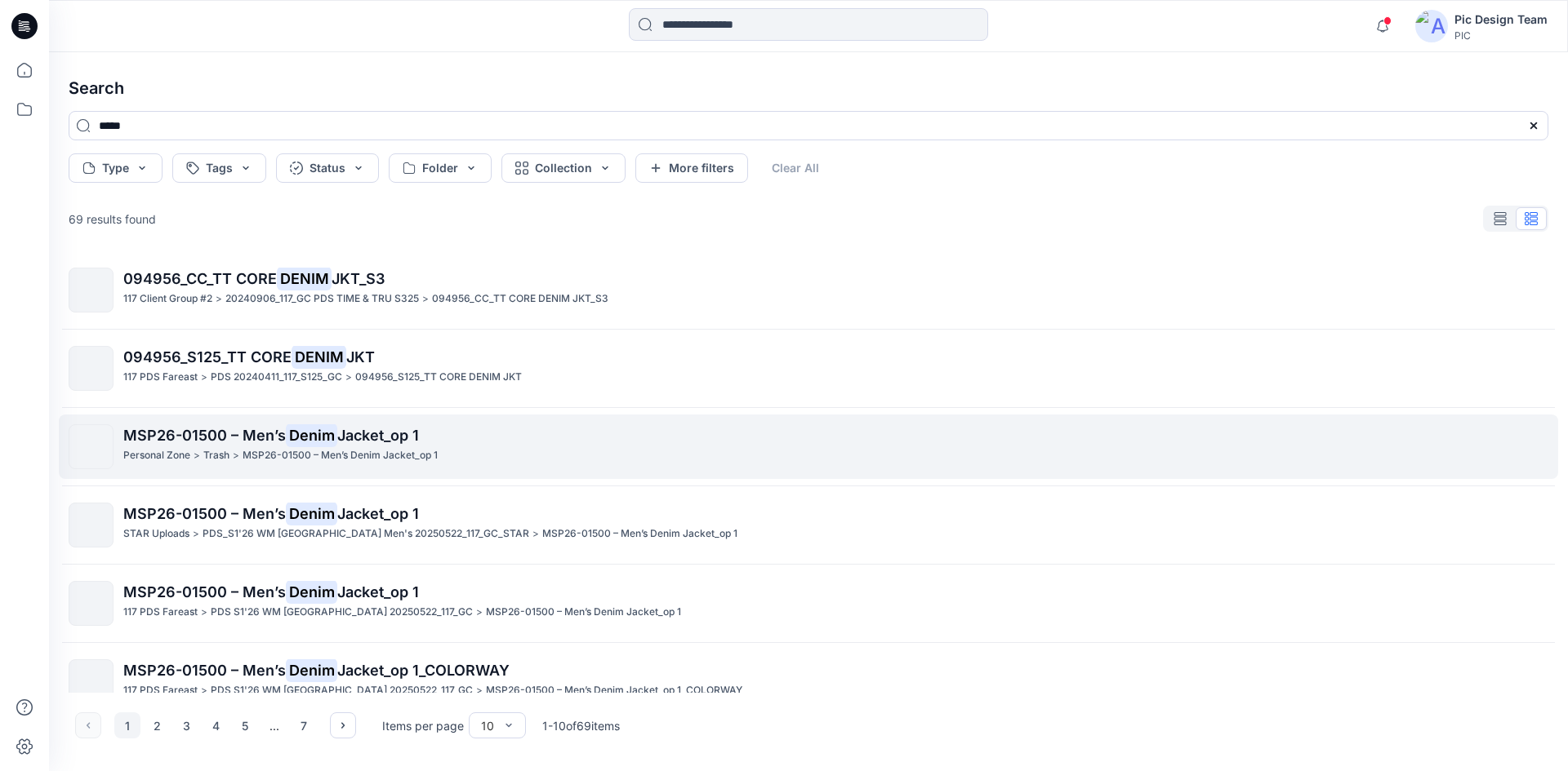
click at [170, 425] on p "MSP26-01500 – Men’s Denim Jacket_op 1" at bounding box center [836, 435] width 1424 height 22
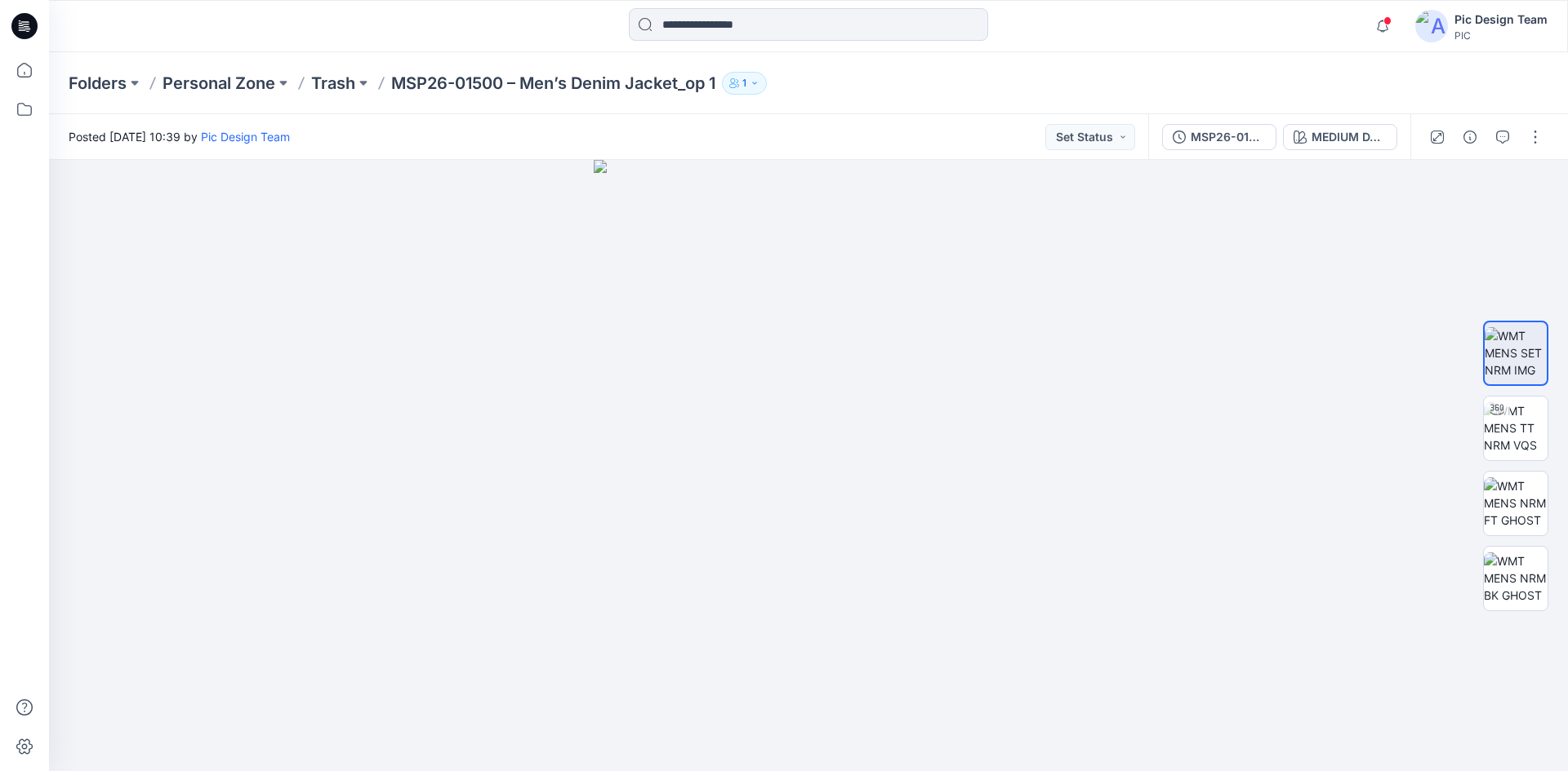
click at [429, 80] on p "MSP26-01500 – Men’s Denim Jacket_op 1" at bounding box center [553, 83] width 324 height 22
click at [871, 20] on input at bounding box center [808, 24] width 359 height 33
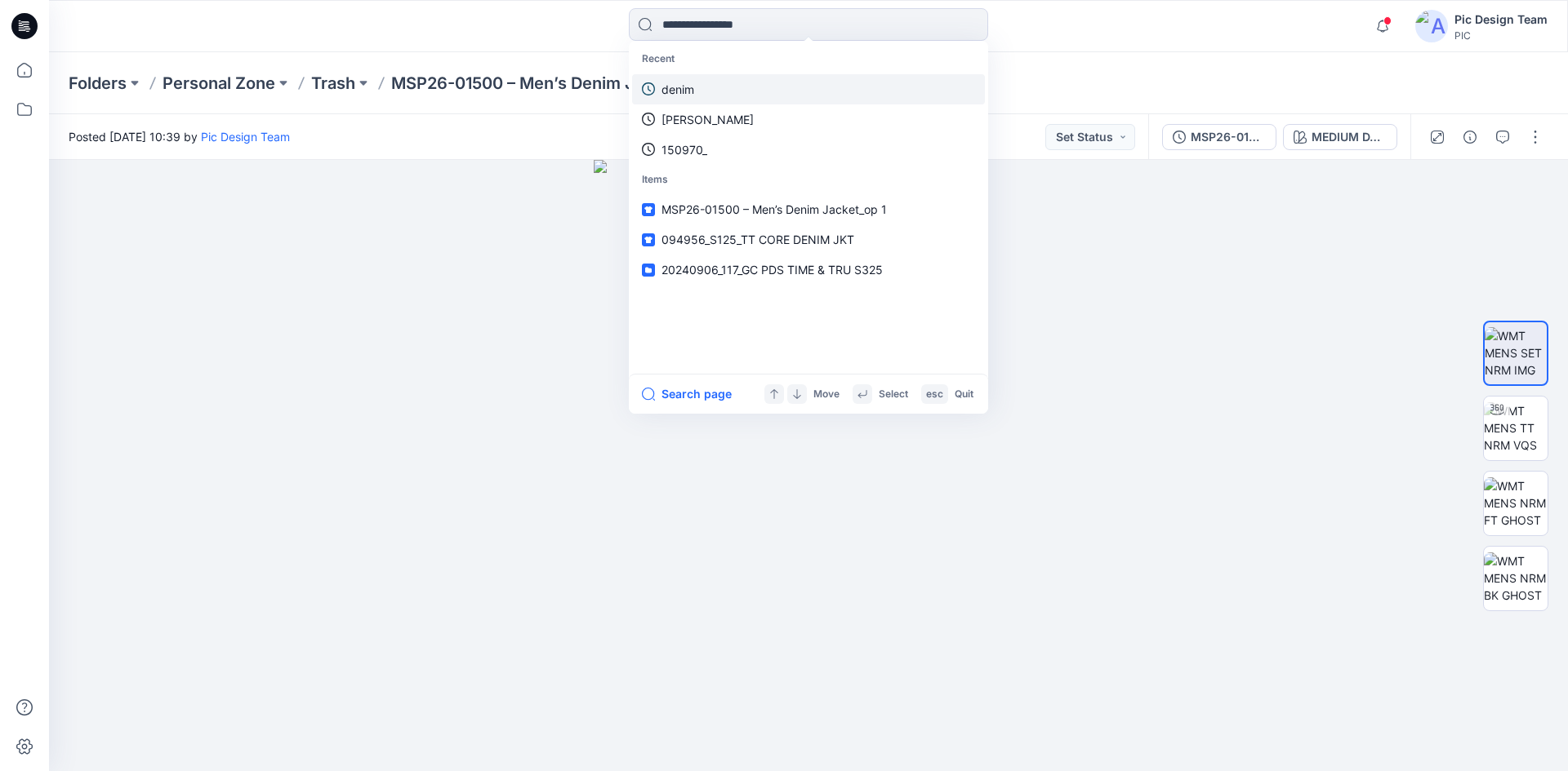
click at [697, 86] on link "denim" at bounding box center [808, 89] width 353 height 30
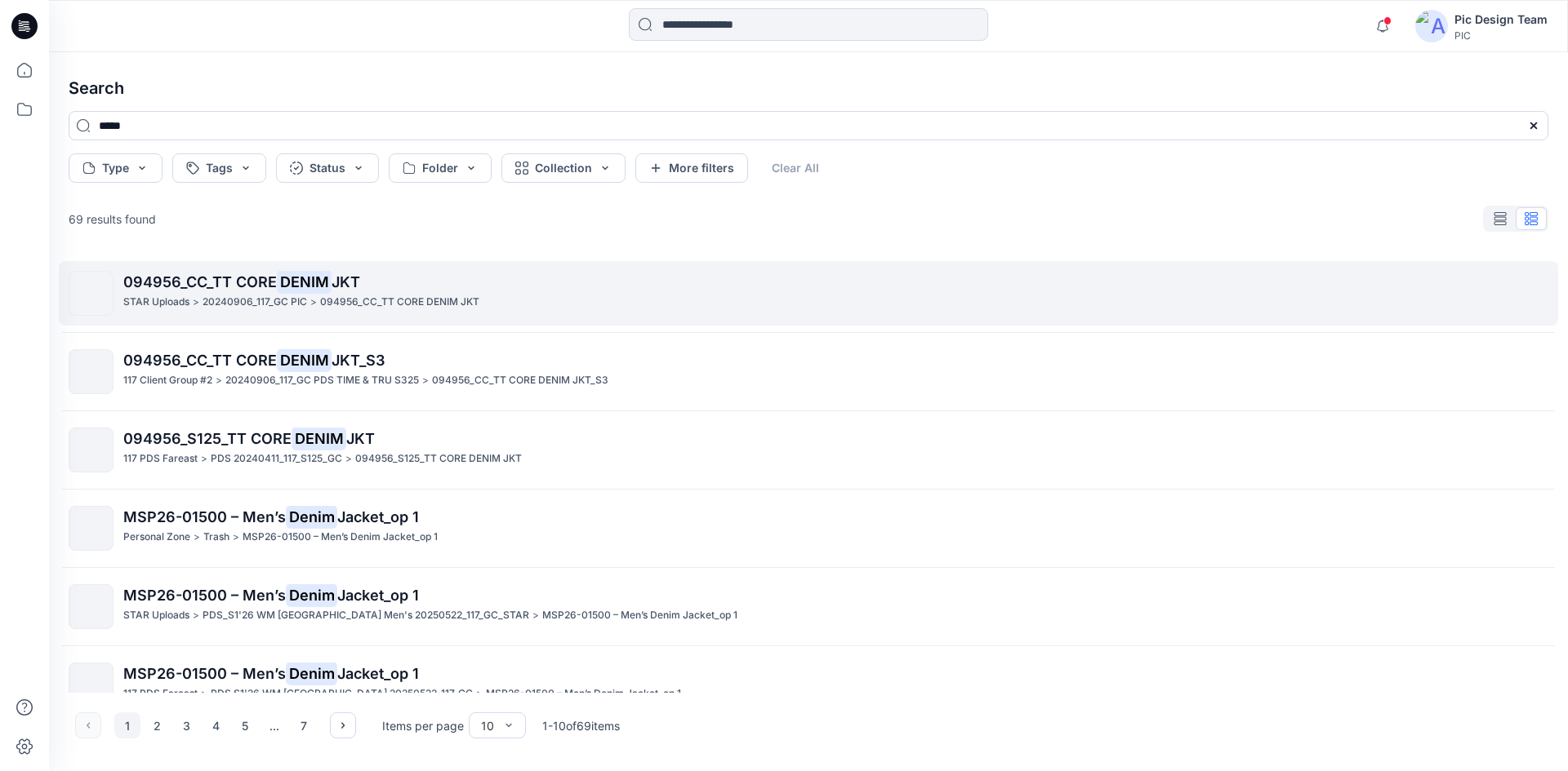
drag, startPoint x: 155, startPoint y: 275, endPoint x: 209, endPoint y: 298, distance: 58.7
click at [157, 275] on span "094956_CC_TT CORE" at bounding box center [201, 282] width 154 height 18
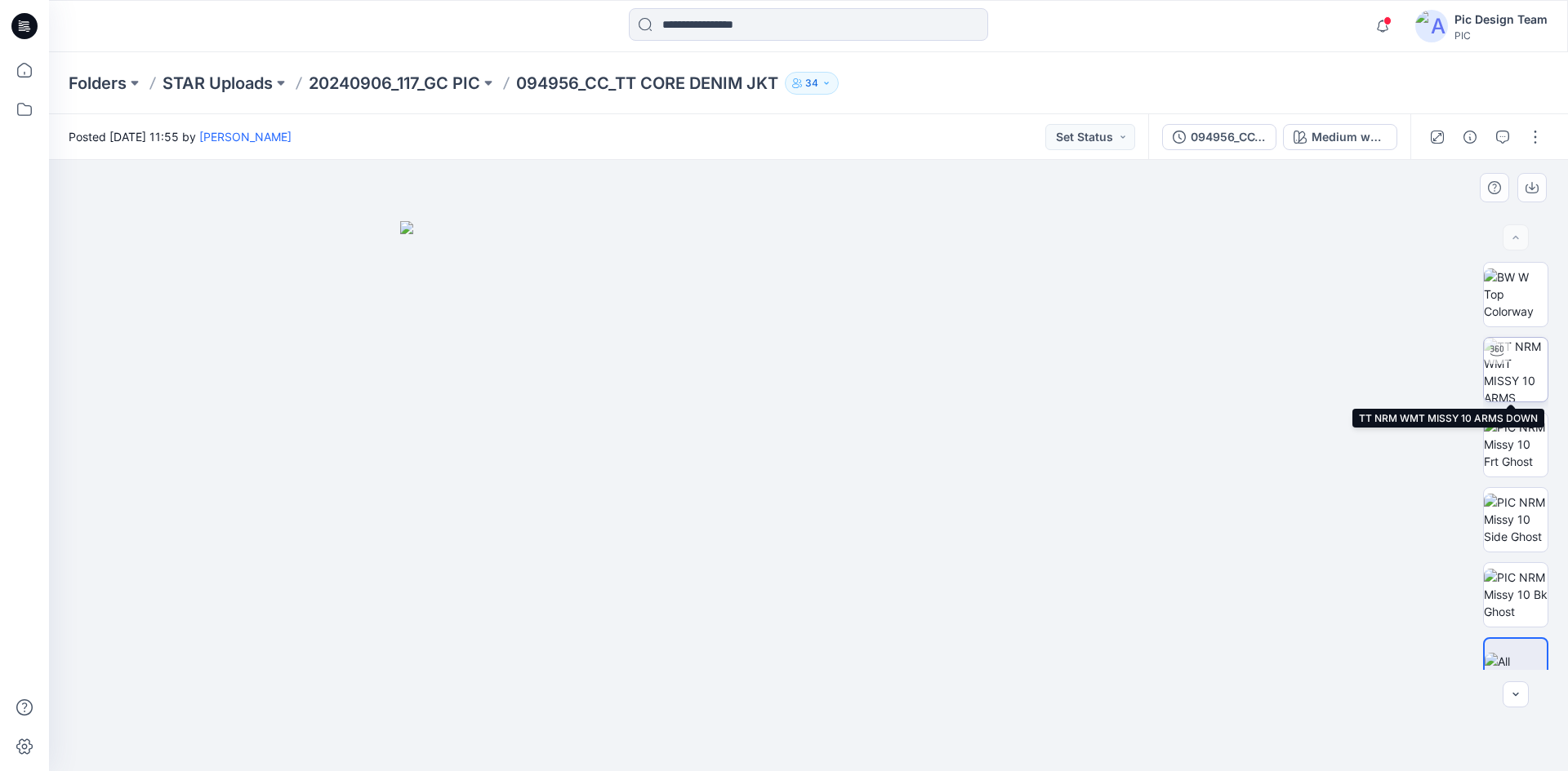
click at [1516, 367] on img at bounding box center [1515, 369] width 63 height 63
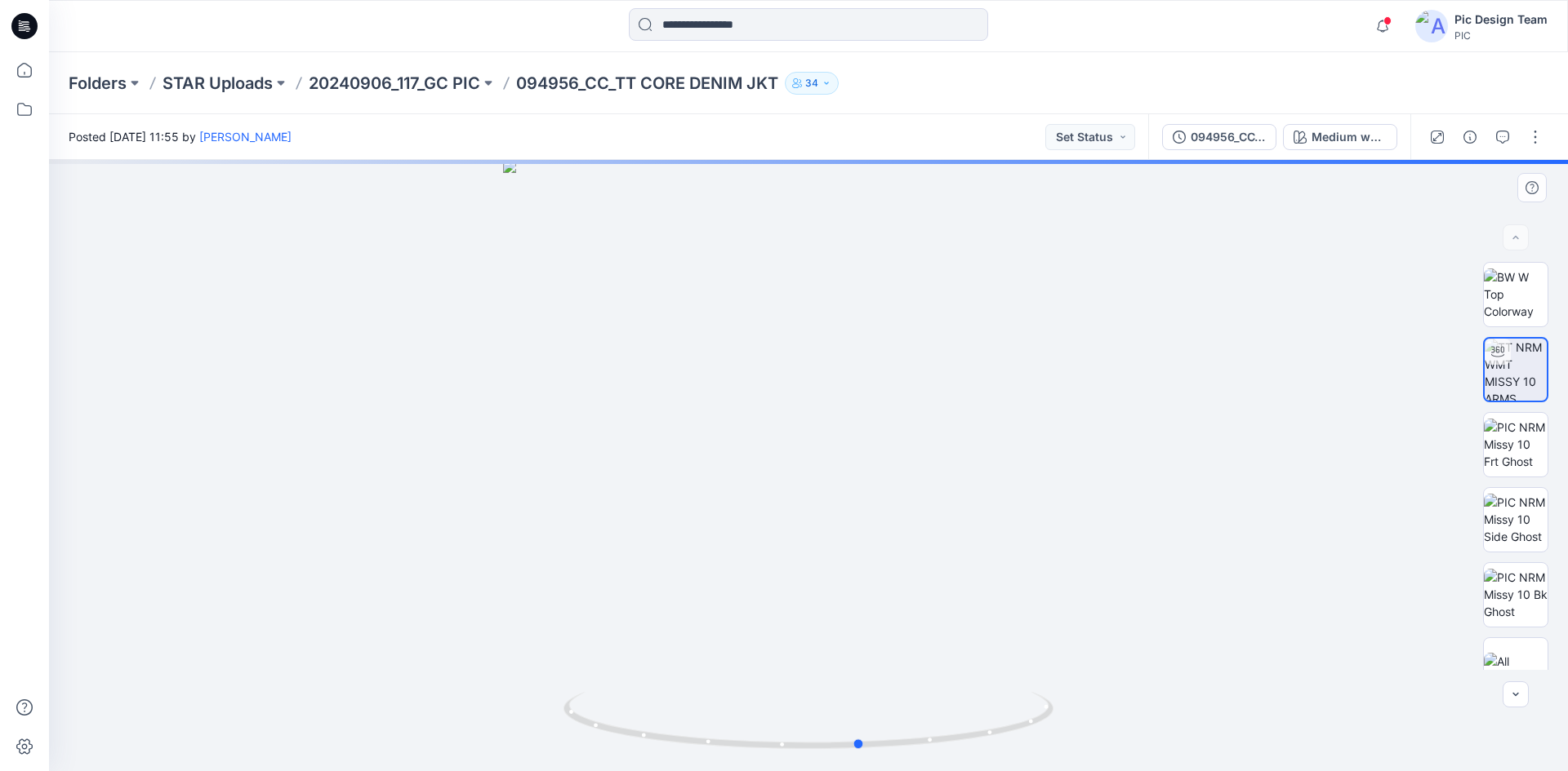
drag, startPoint x: 847, startPoint y: 756, endPoint x: 899, endPoint y: 756, distance: 52.0
click at [899, 756] on img at bounding box center [808, 731] width 490 height 79
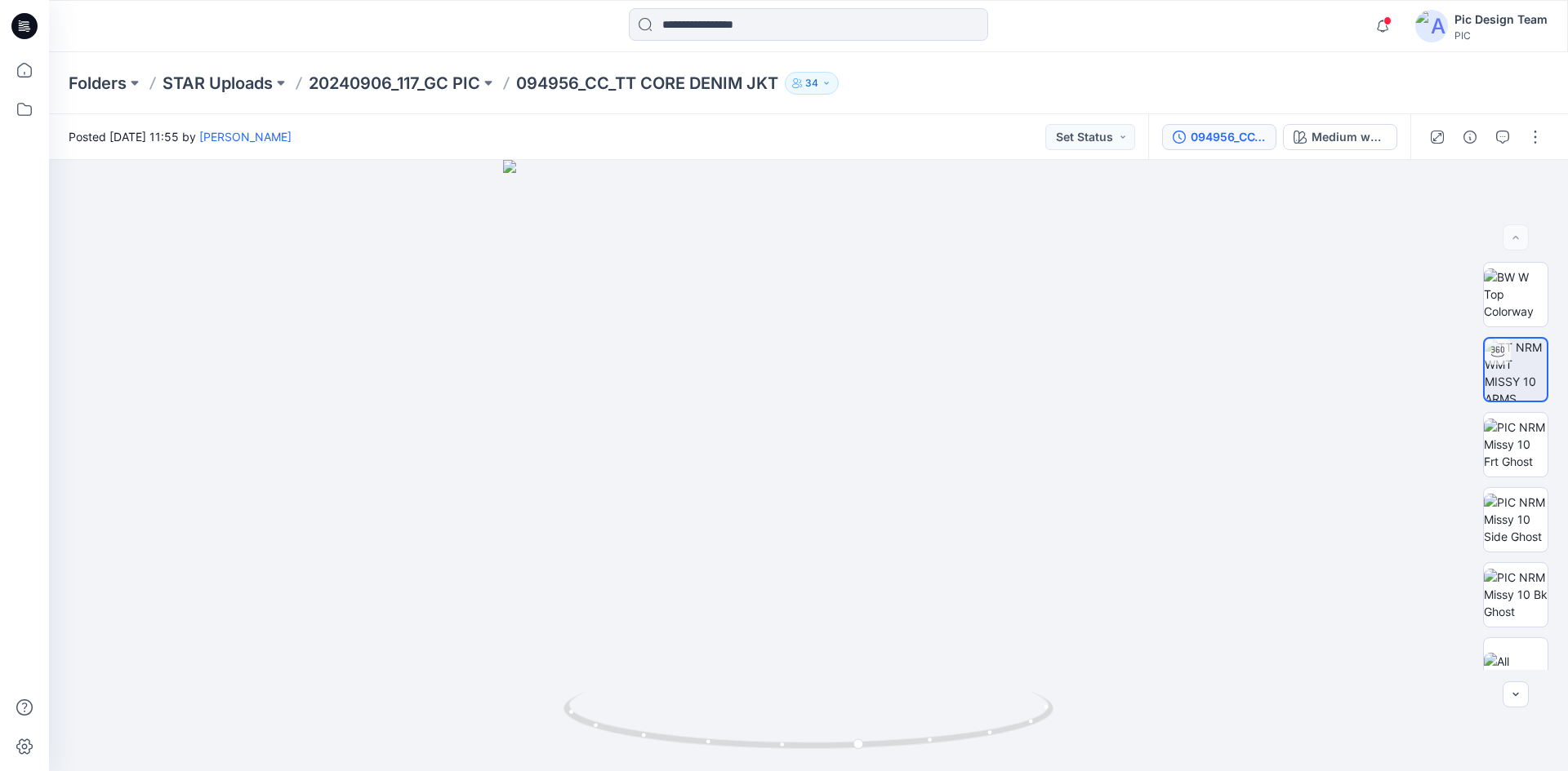
click at [1207, 142] on div "094956_CC_TT CORE DENIM JKT_Colorway" at bounding box center [1228, 137] width 75 height 18
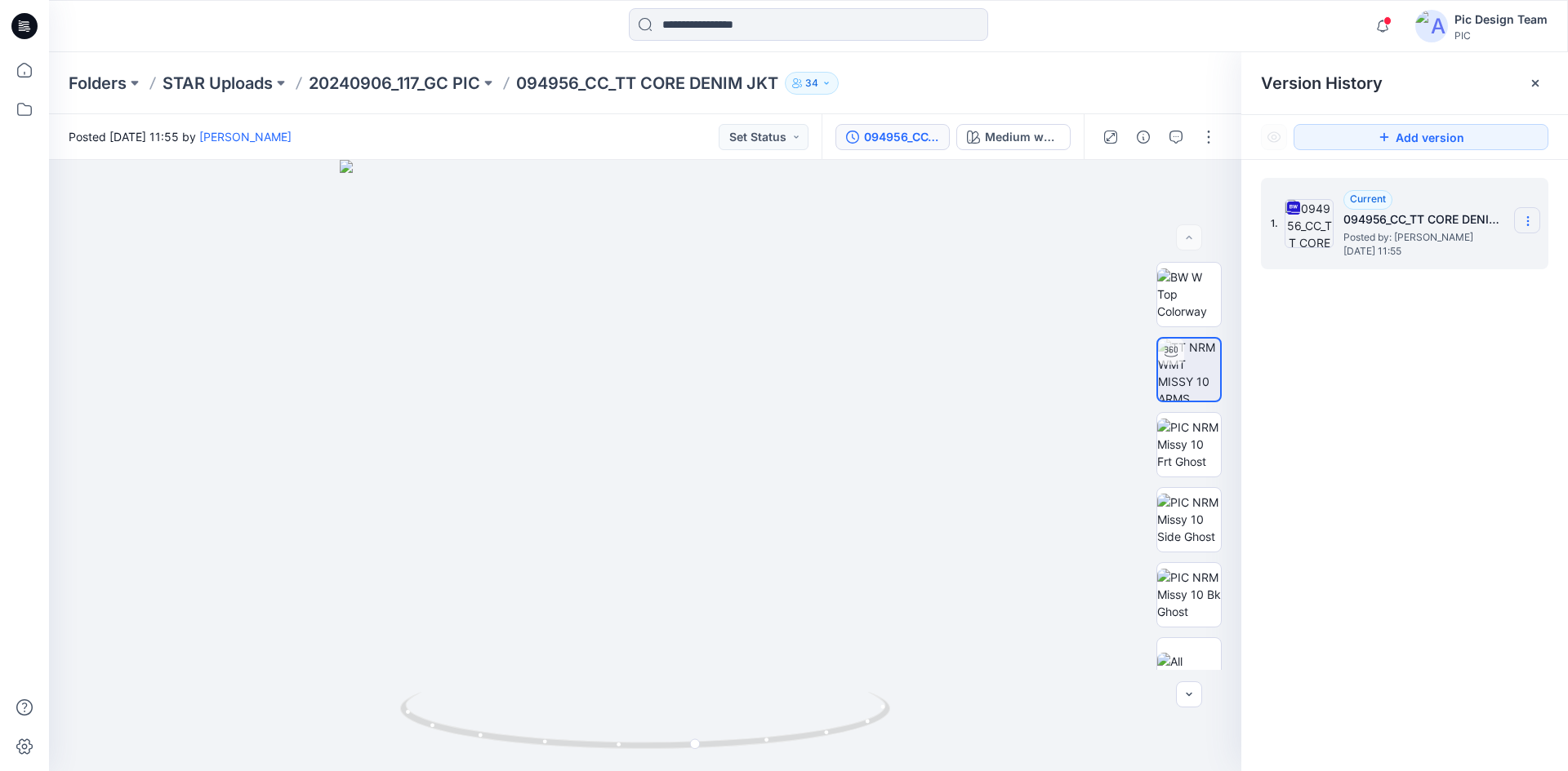
click at [1523, 215] on icon at bounding box center [1527, 221] width 13 height 13
click at [1466, 247] on span "Download Source BW File" at bounding box center [1445, 253] width 136 height 19
drag, startPoint x: 27, startPoint y: 22, endPoint x: 41, endPoint y: 25, distance: 14.3
click at [27, 22] on icon at bounding box center [24, 26] width 26 height 53
